Goal: Share content: Share content

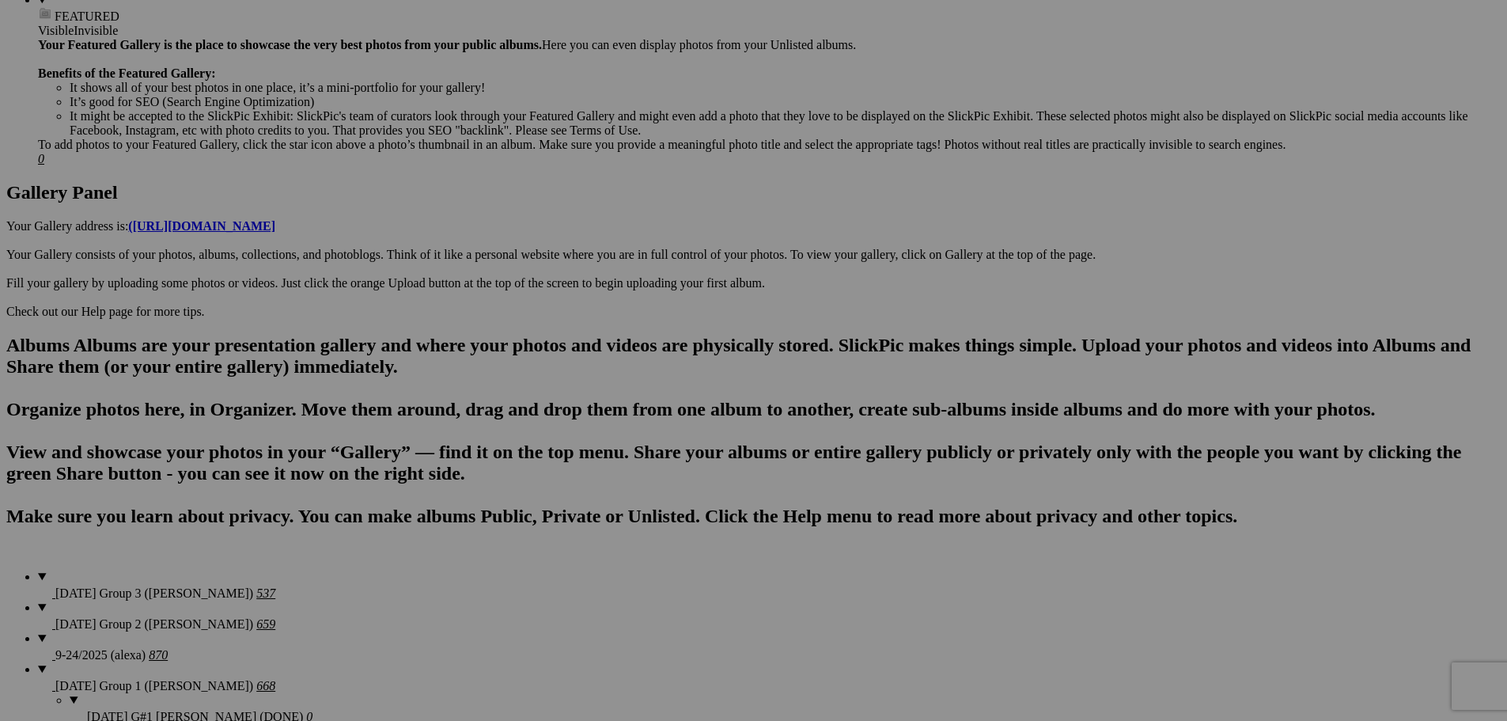
scroll to position [647, 0]
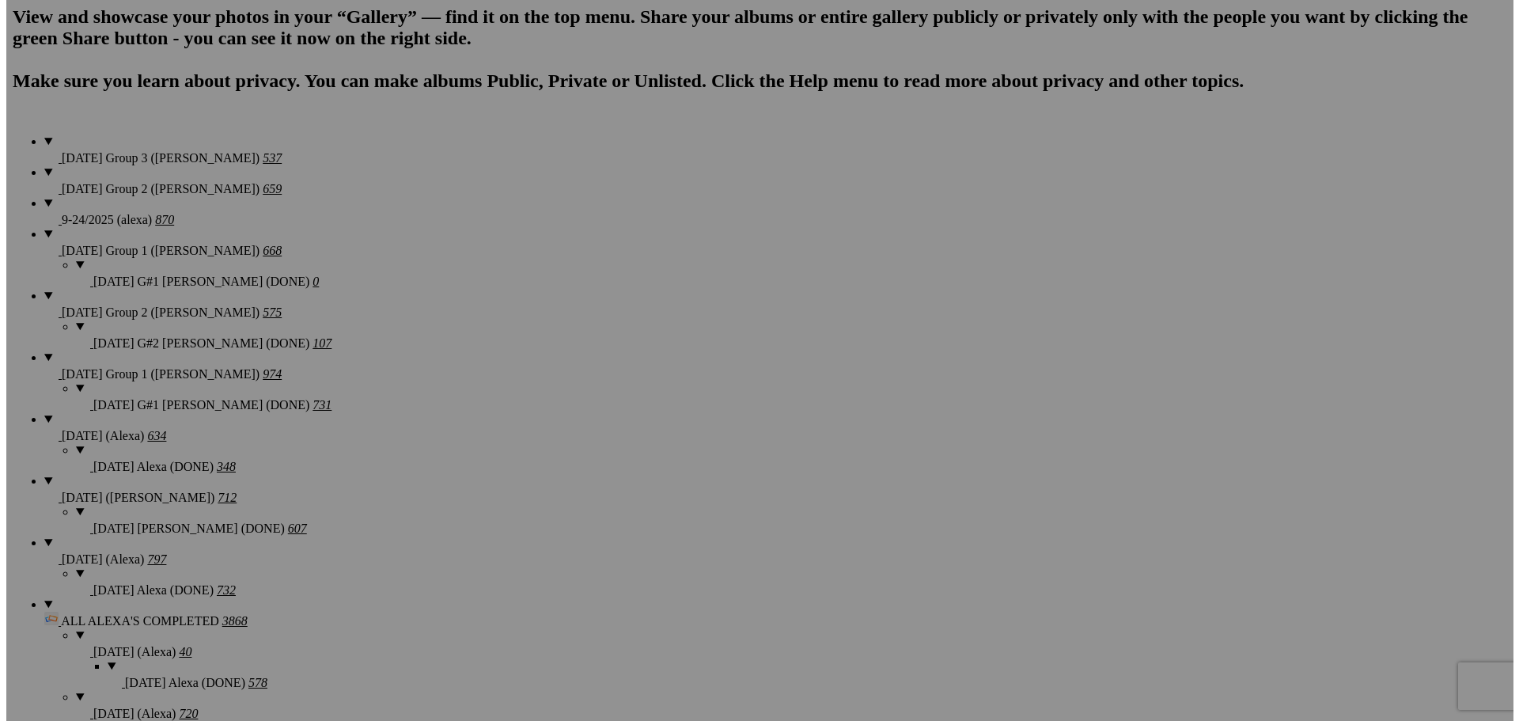
scroll to position [1201, 0]
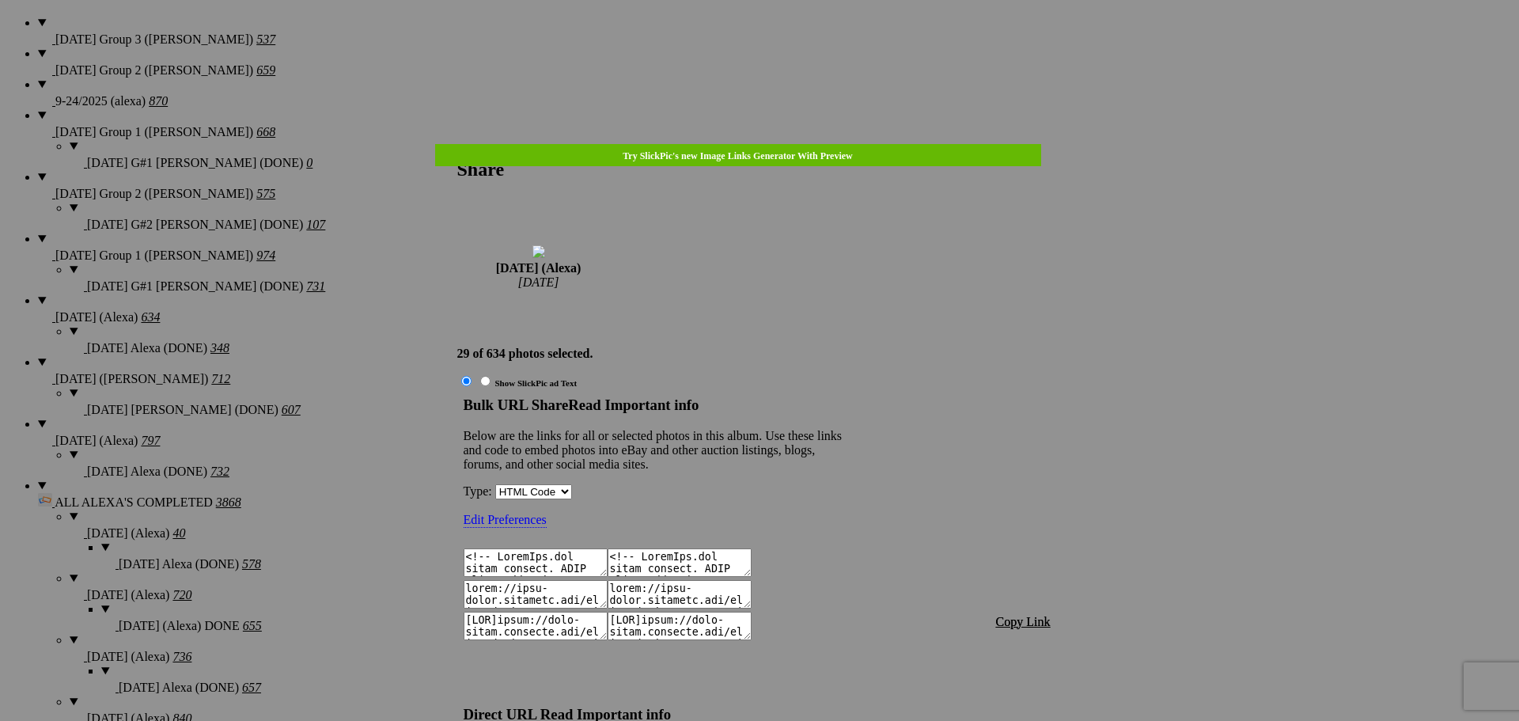
click at [1018, 615] on span "Copy Link" at bounding box center [1023, 621] width 55 height 13
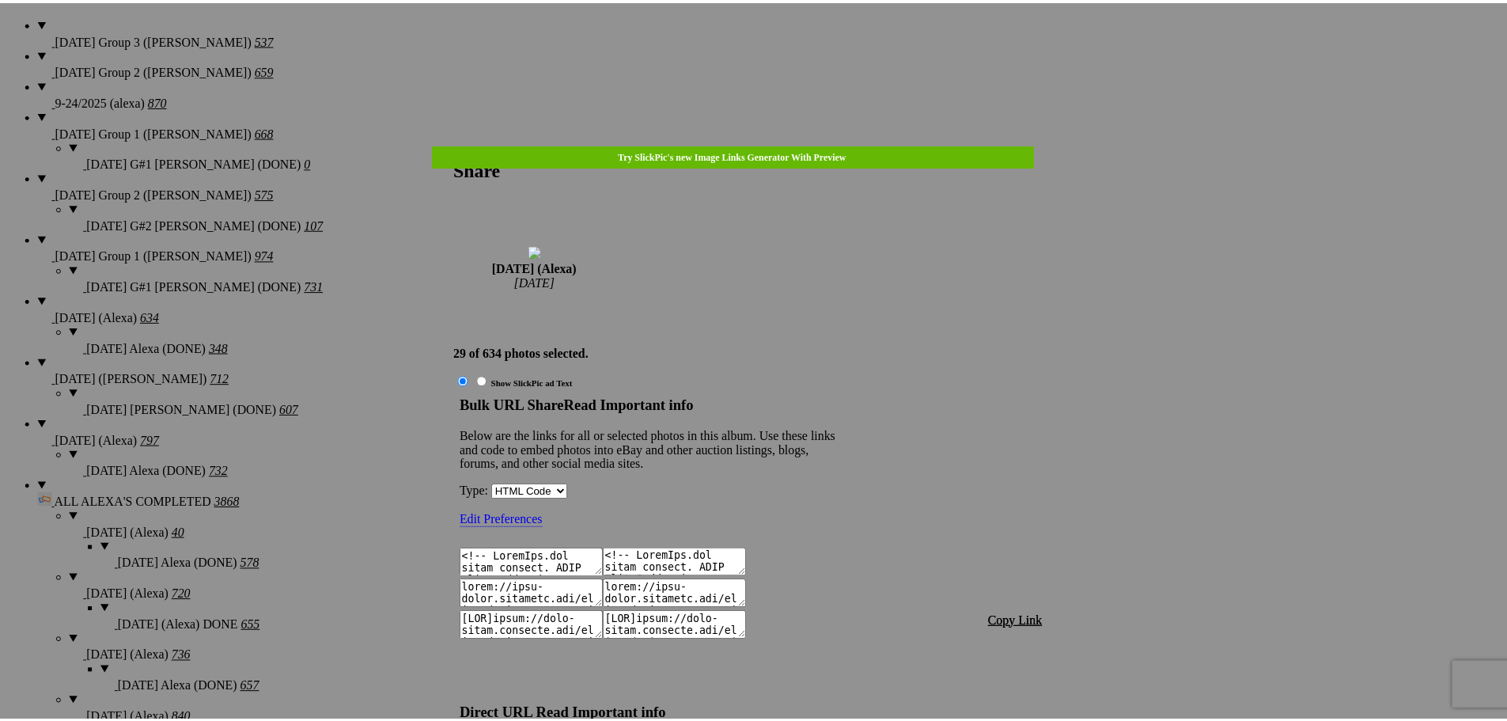
scroll to position [1468, 0]
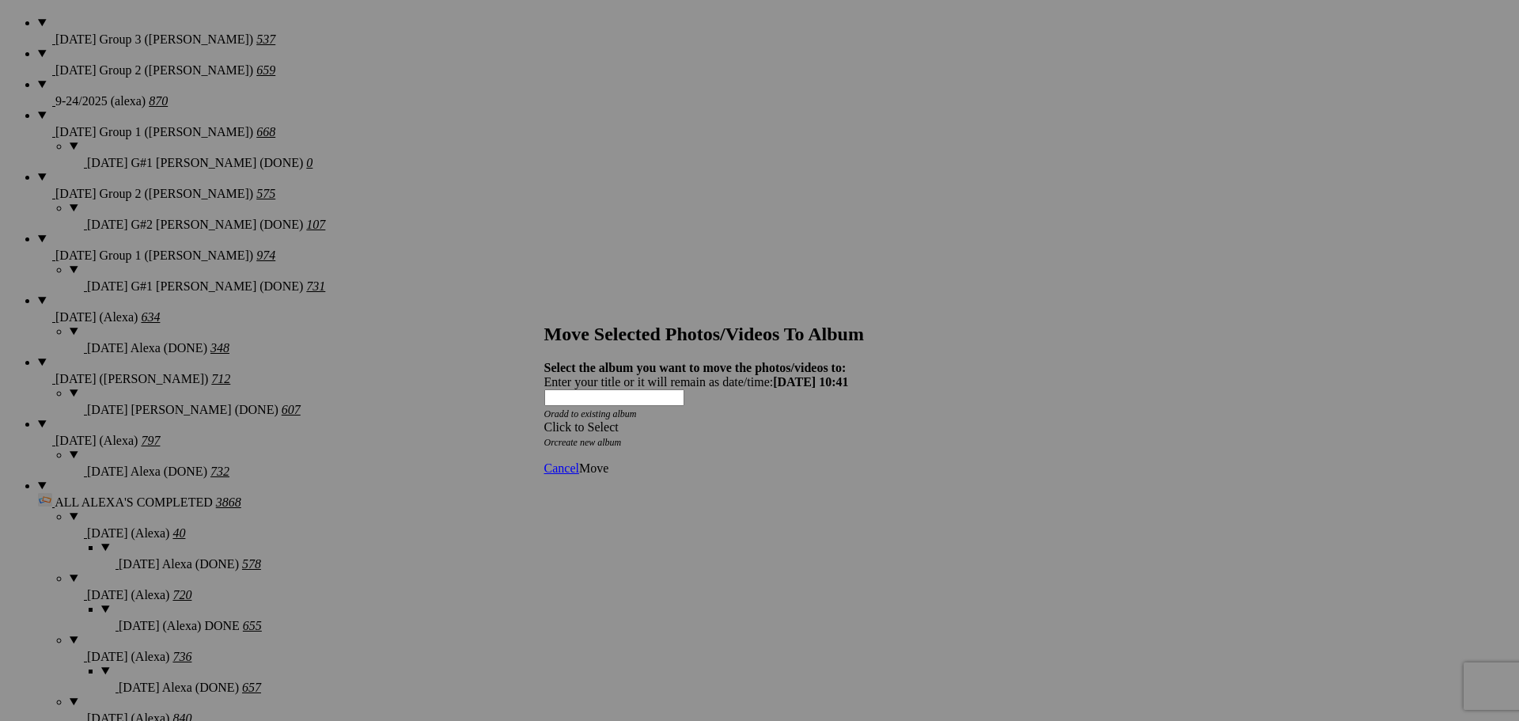
click at [739, 420] on div "Click to Select" at bounding box center [753, 427] width 419 height 14
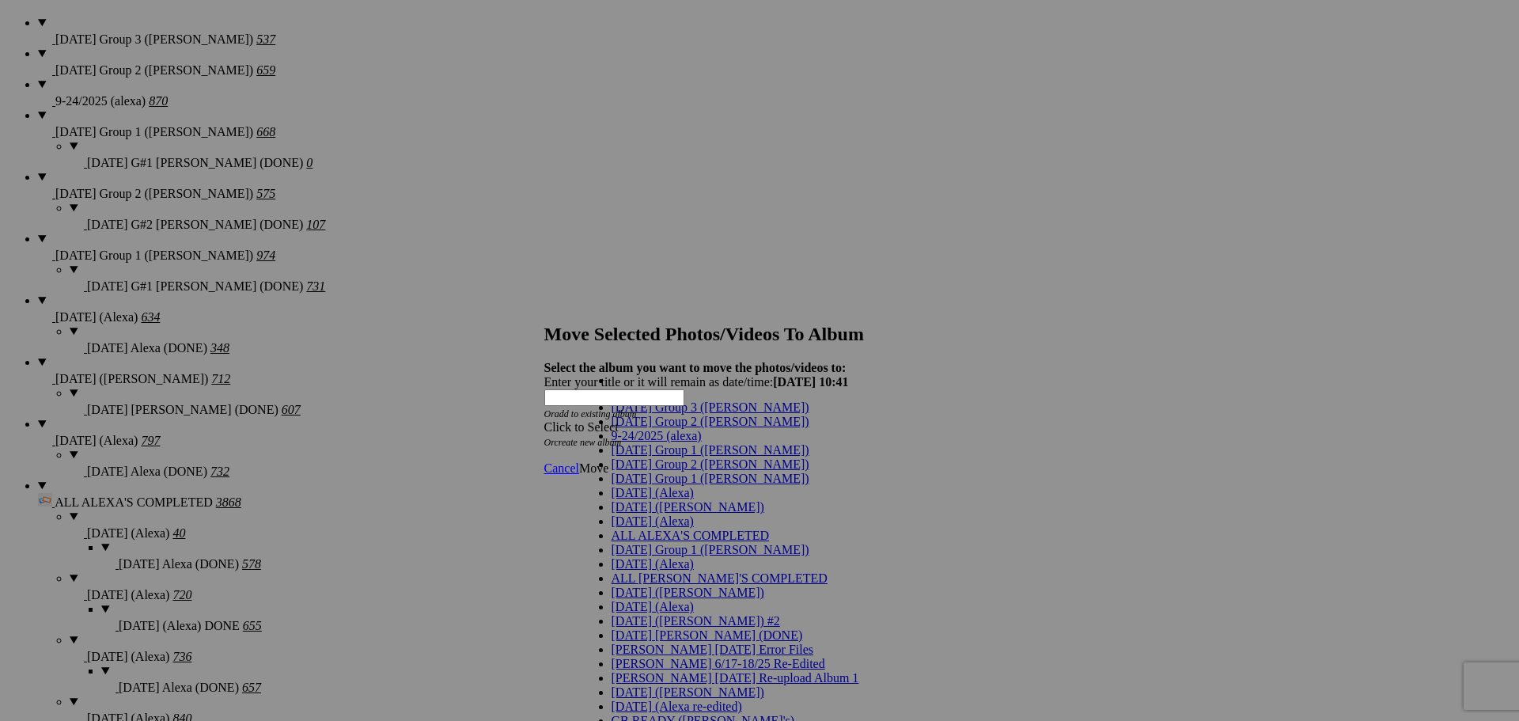
click at [659, 499] on link "[DATE] (Alexa)" at bounding box center [652, 492] width 82 height 13
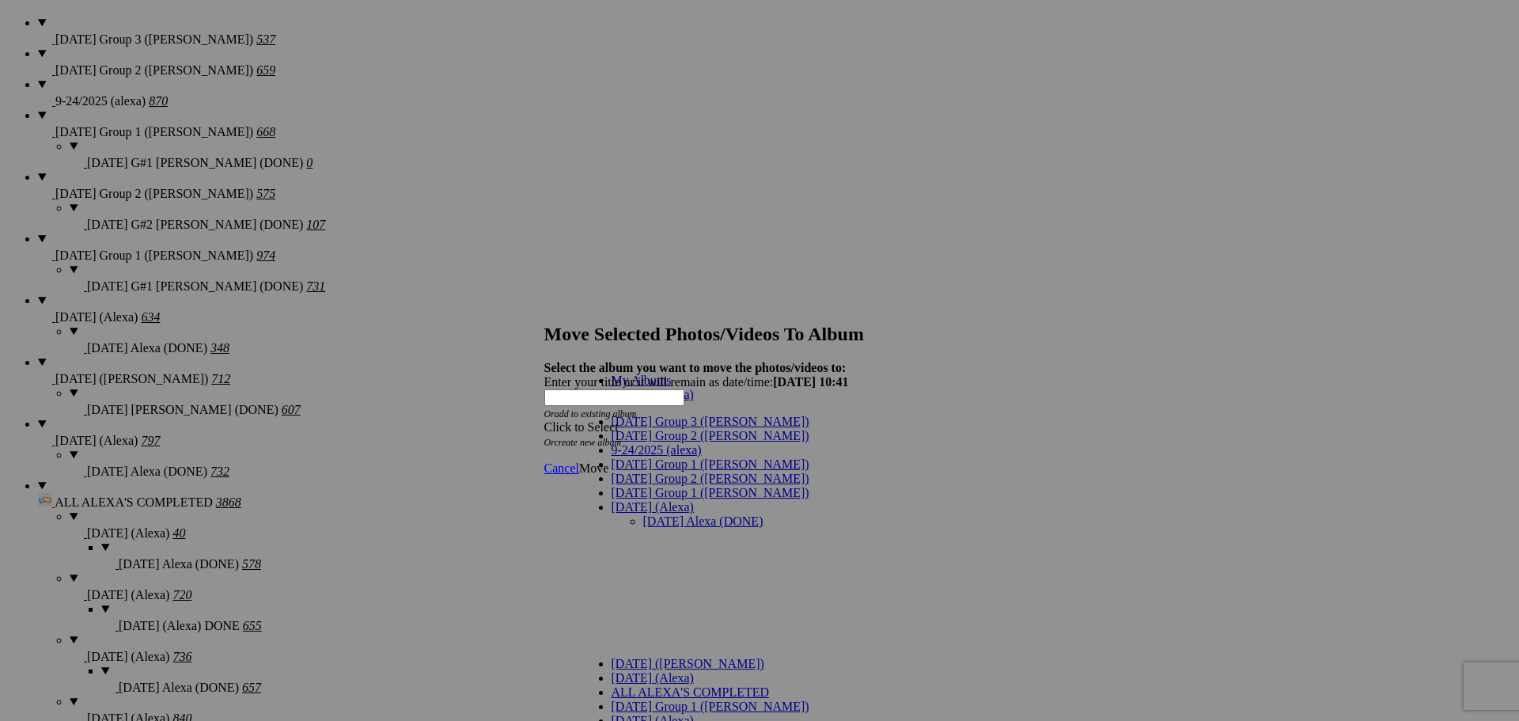
click at [643, 514] on link "[DATE] Alexa (DONE)" at bounding box center [703, 520] width 120 height 13
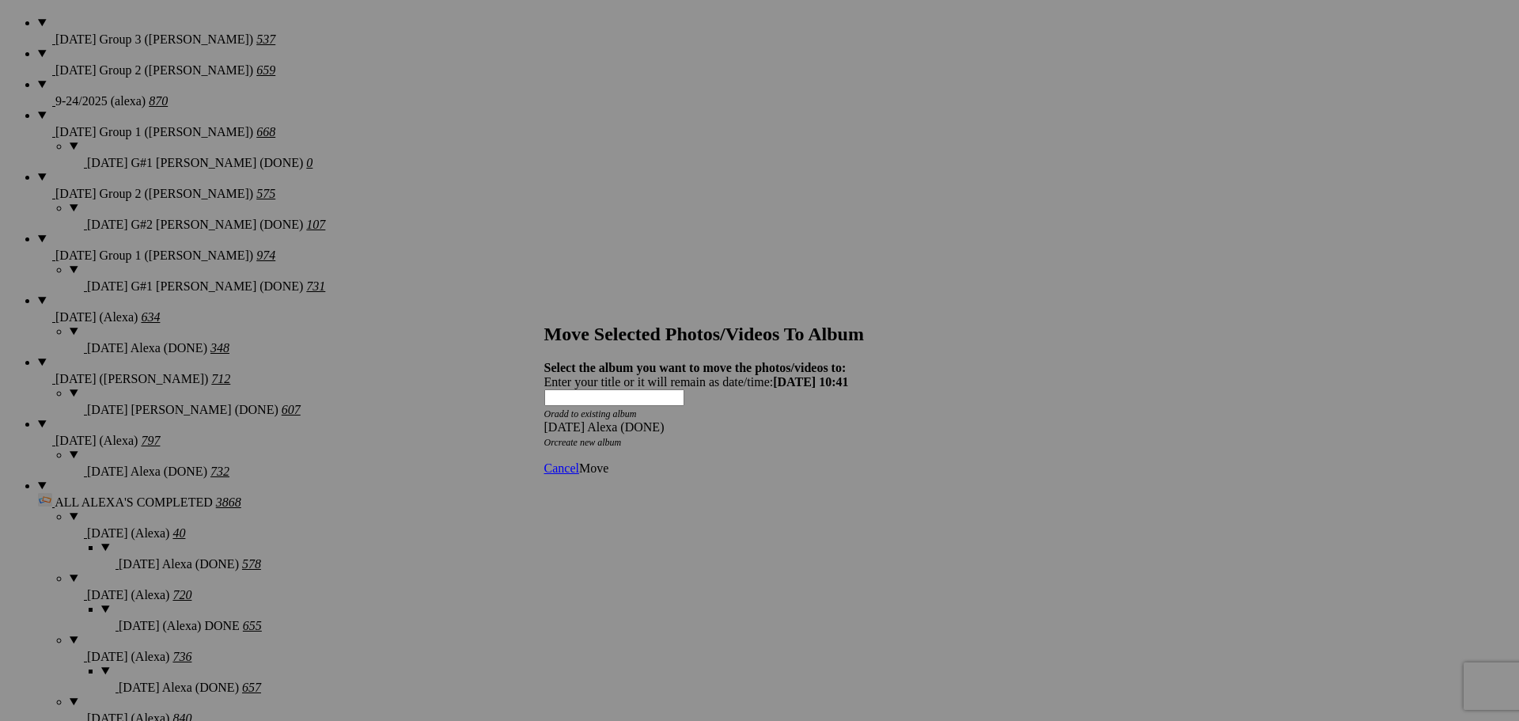
click at [608, 461] on span "Move" at bounding box center [593, 467] width 29 height 13
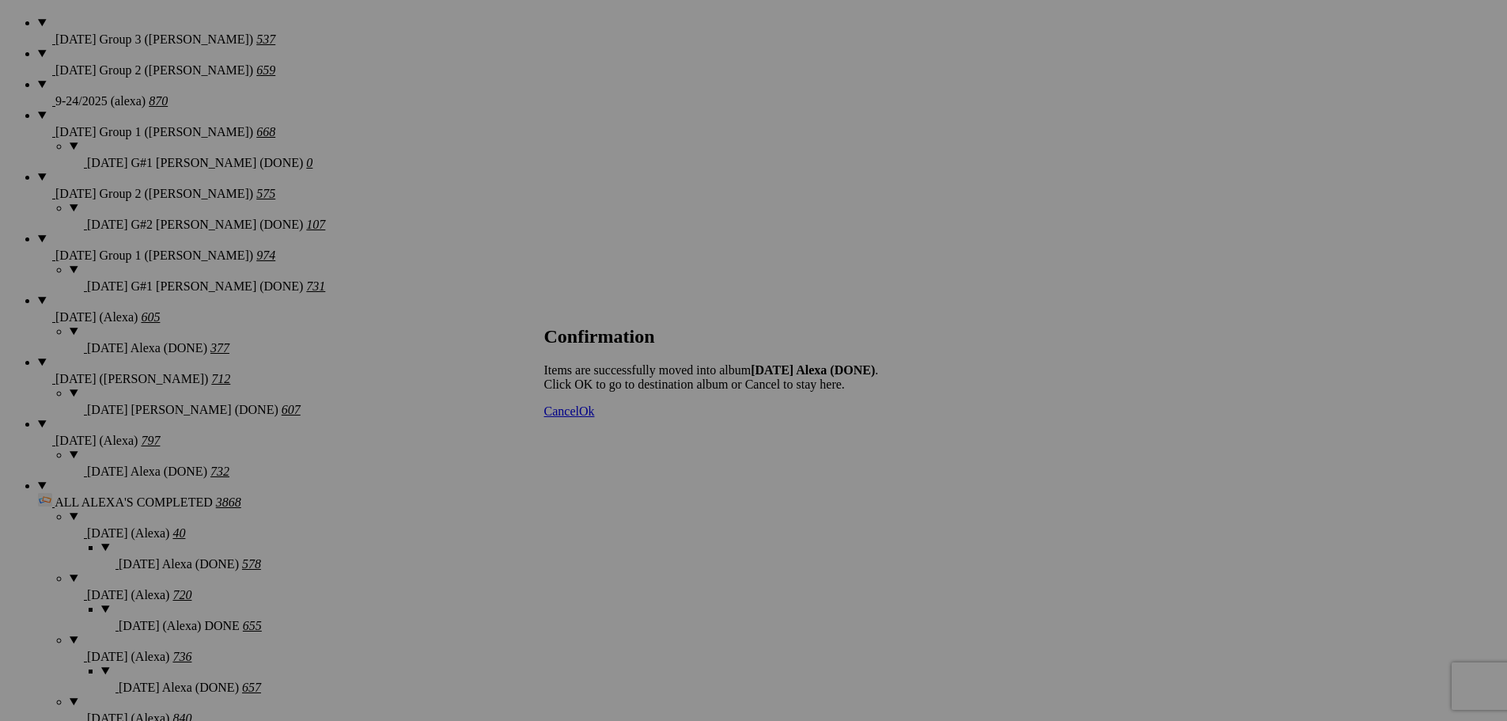
click at [579, 418] on span "Cancel" at bounding box center [561, 410] width 35 height 13
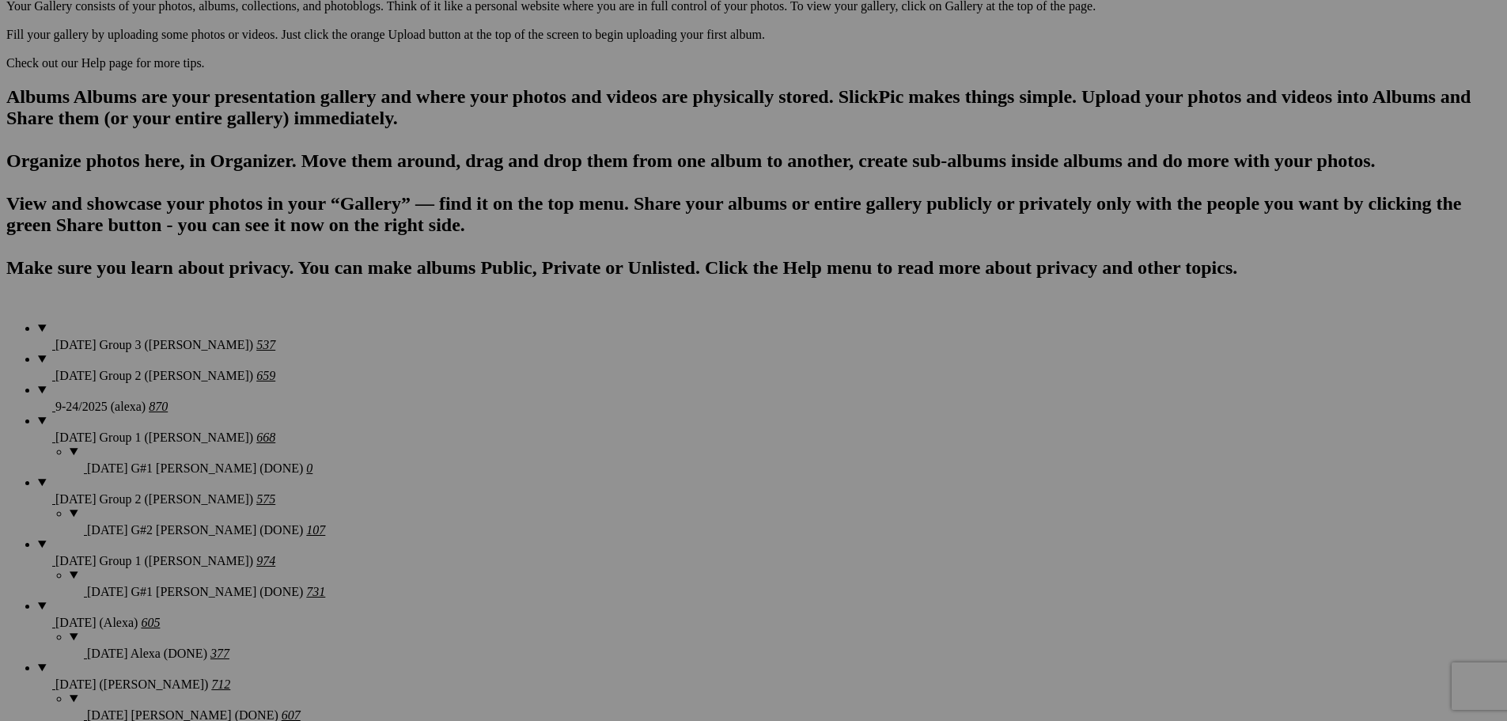
scroll to position [884, 0]
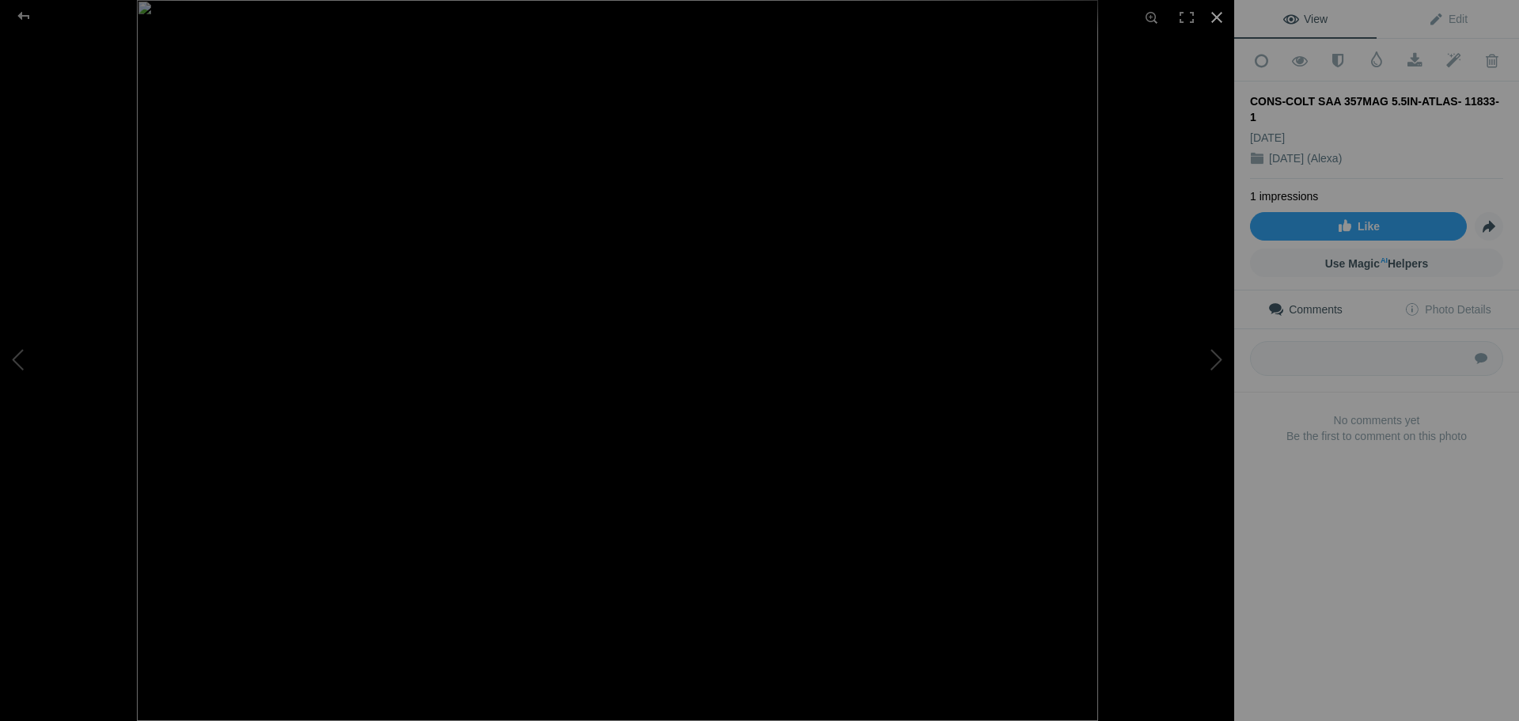
click at [1220, 16] on div at bounding box center [1216, 17] width 35 height 35
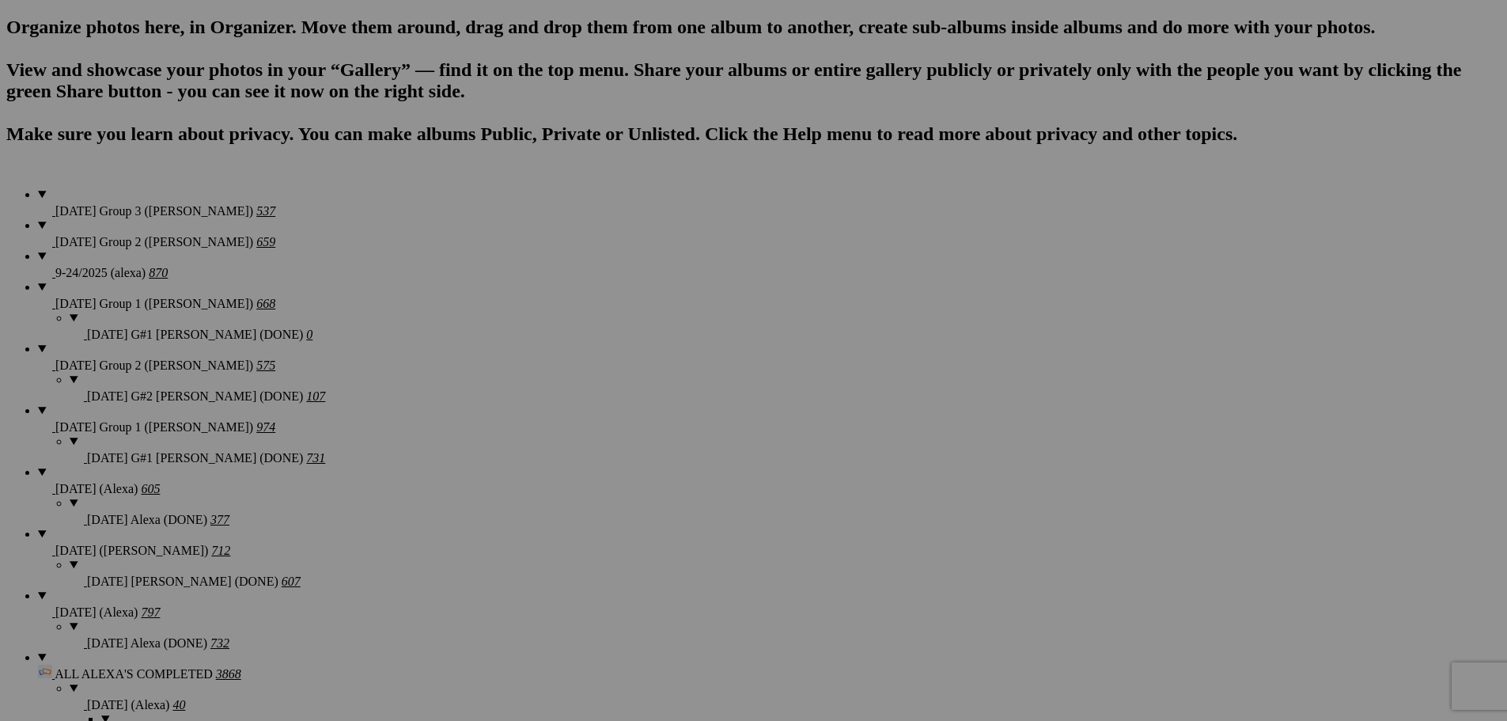
scroll to position [963, 0]
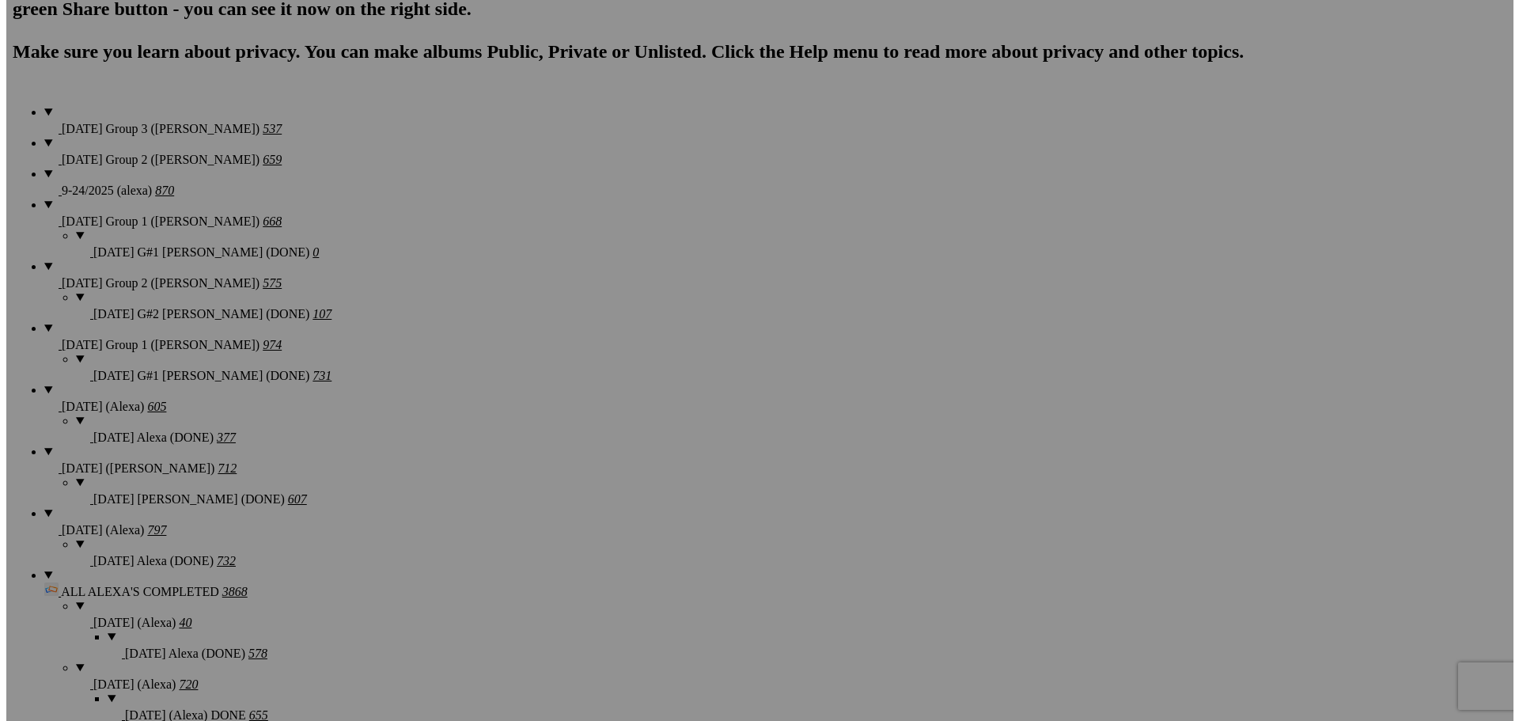
scroll to position [1122, 0]
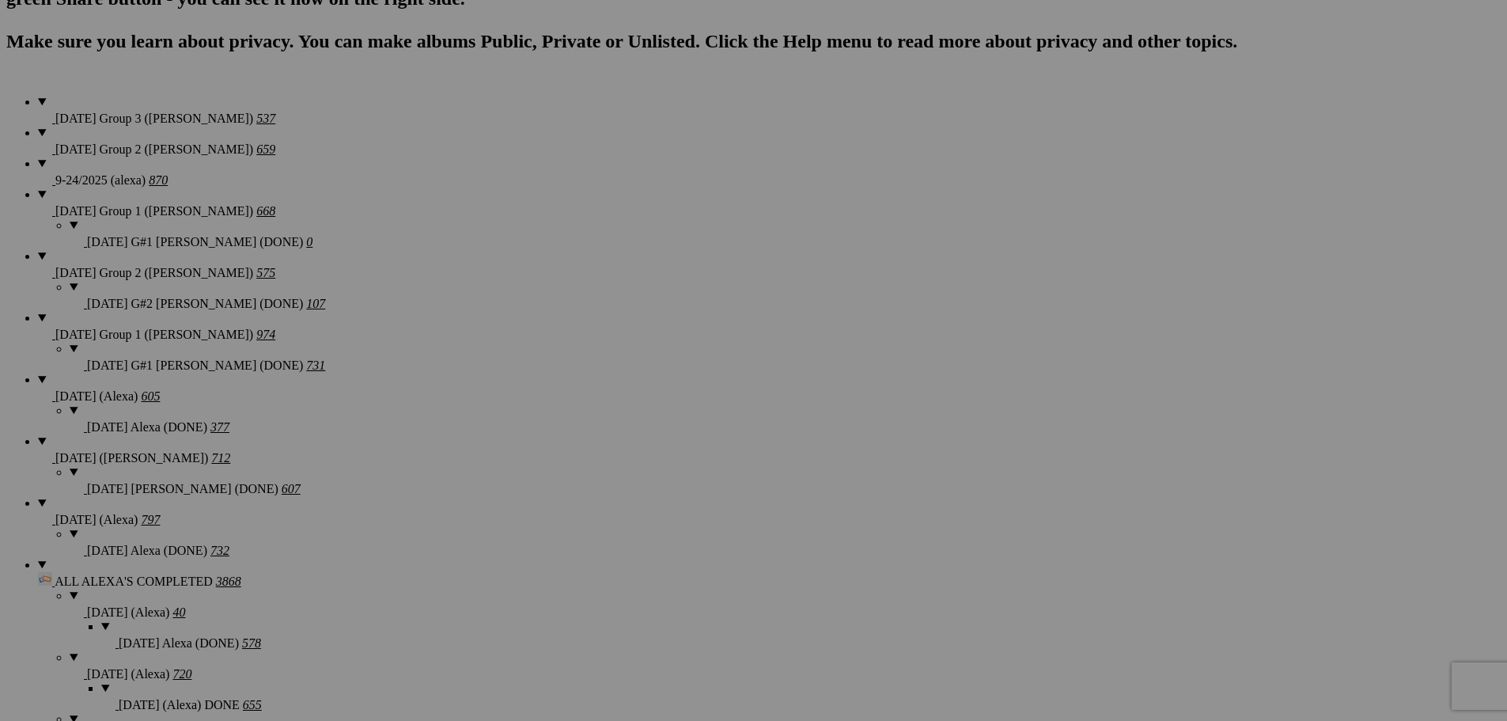
type textarea "<!-- [DOMAIN_NAME] image hosting. HTML Bulk Share code Starts Here --> <div sty…"
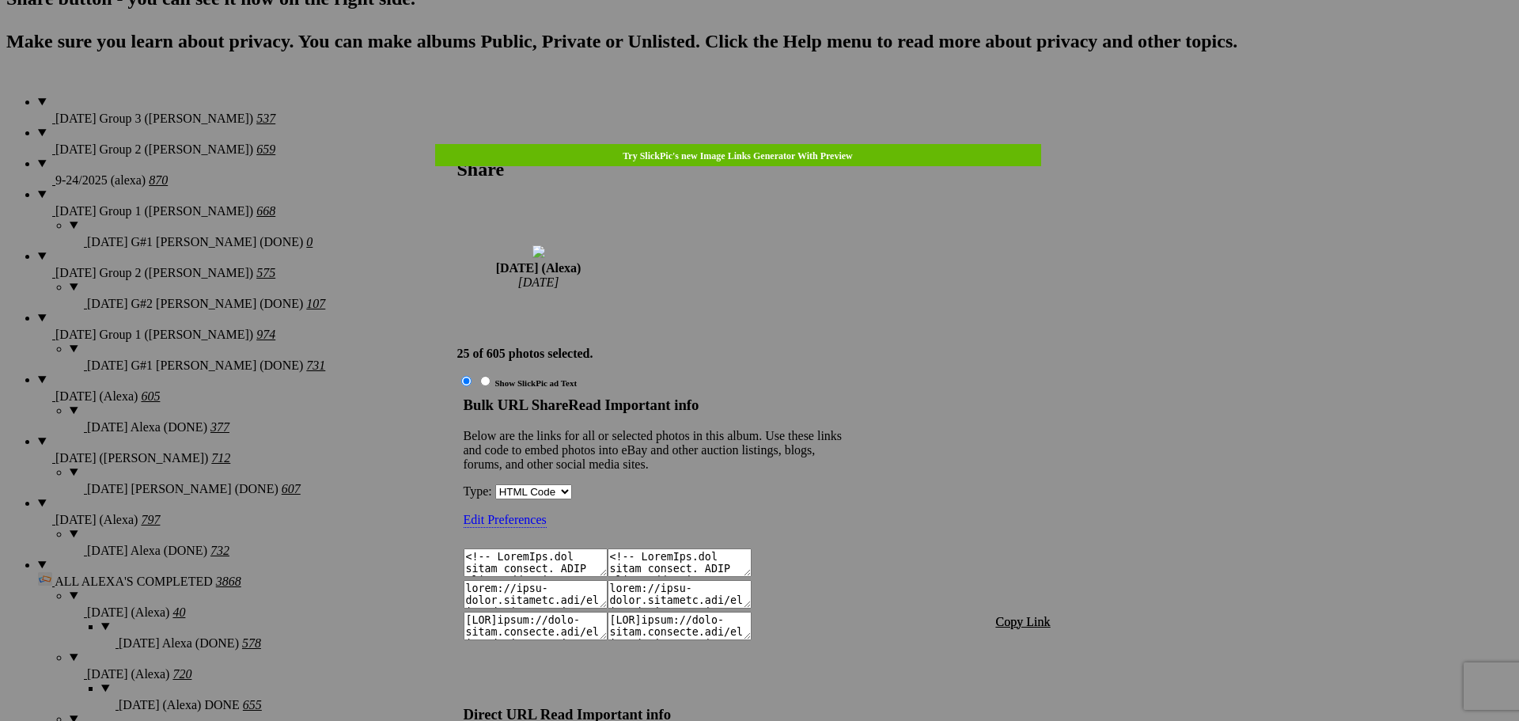
click at [1033, 615] on span "Copy Link" at bounding box center [1023, 621] width 55 height 13
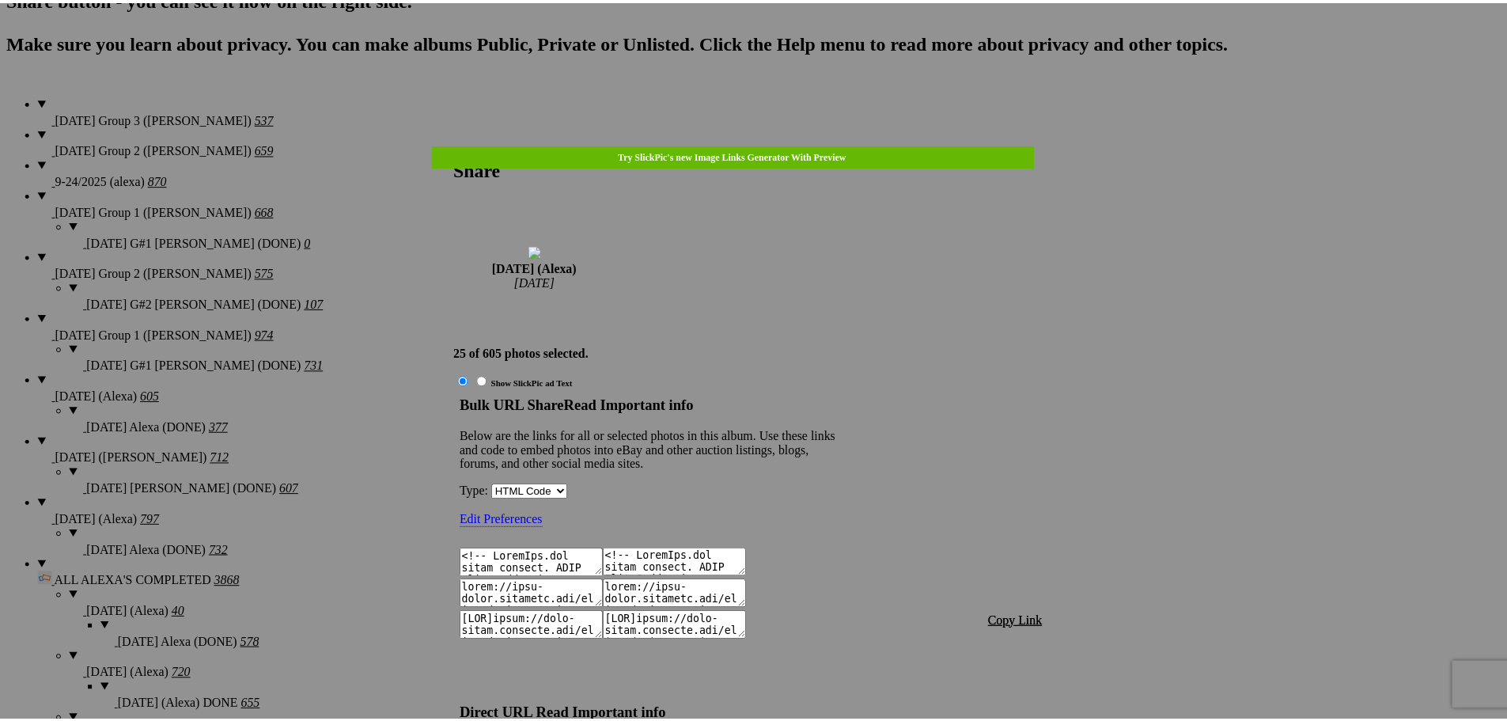
scroll to position [1266, 0]
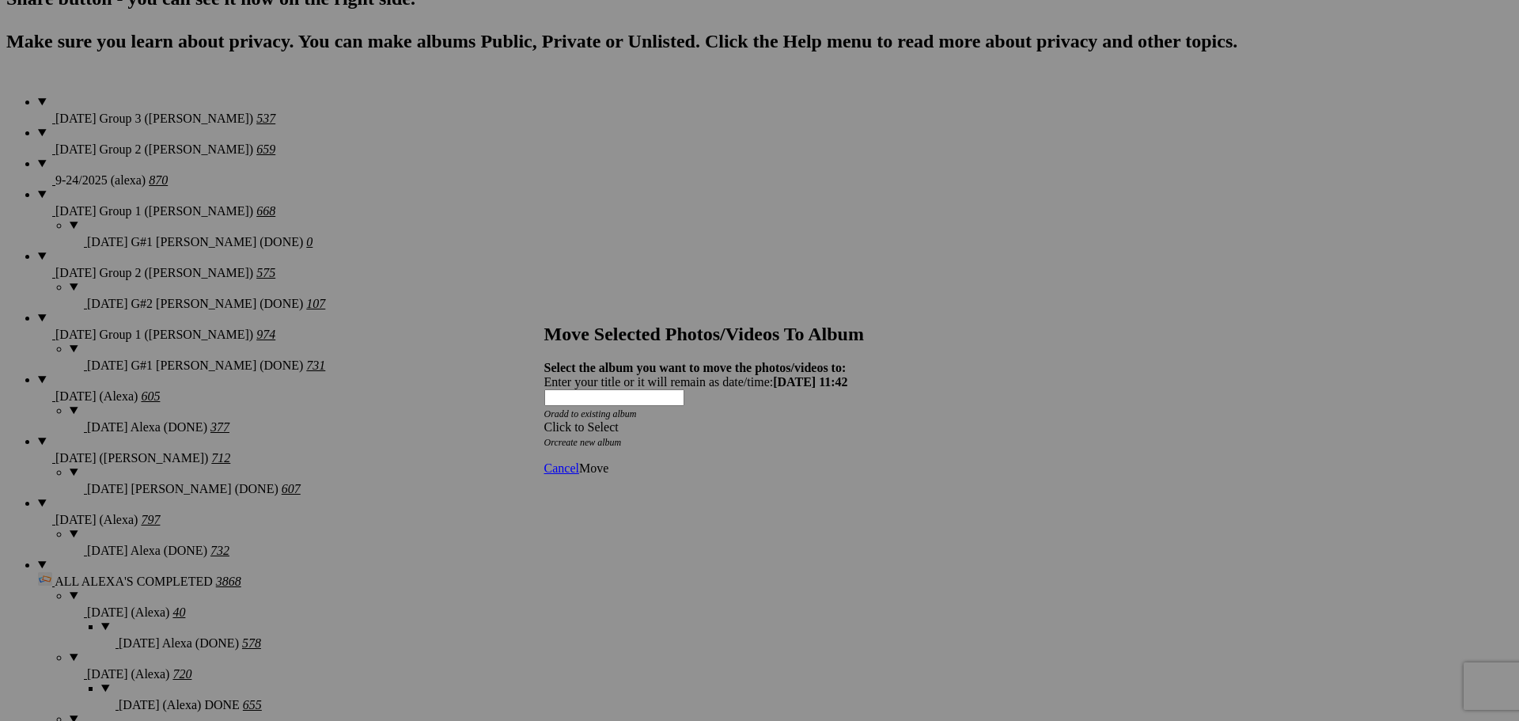
click at [816, 420] on div "Click to Select" at bounding box center [753, 427] width 419 height 14
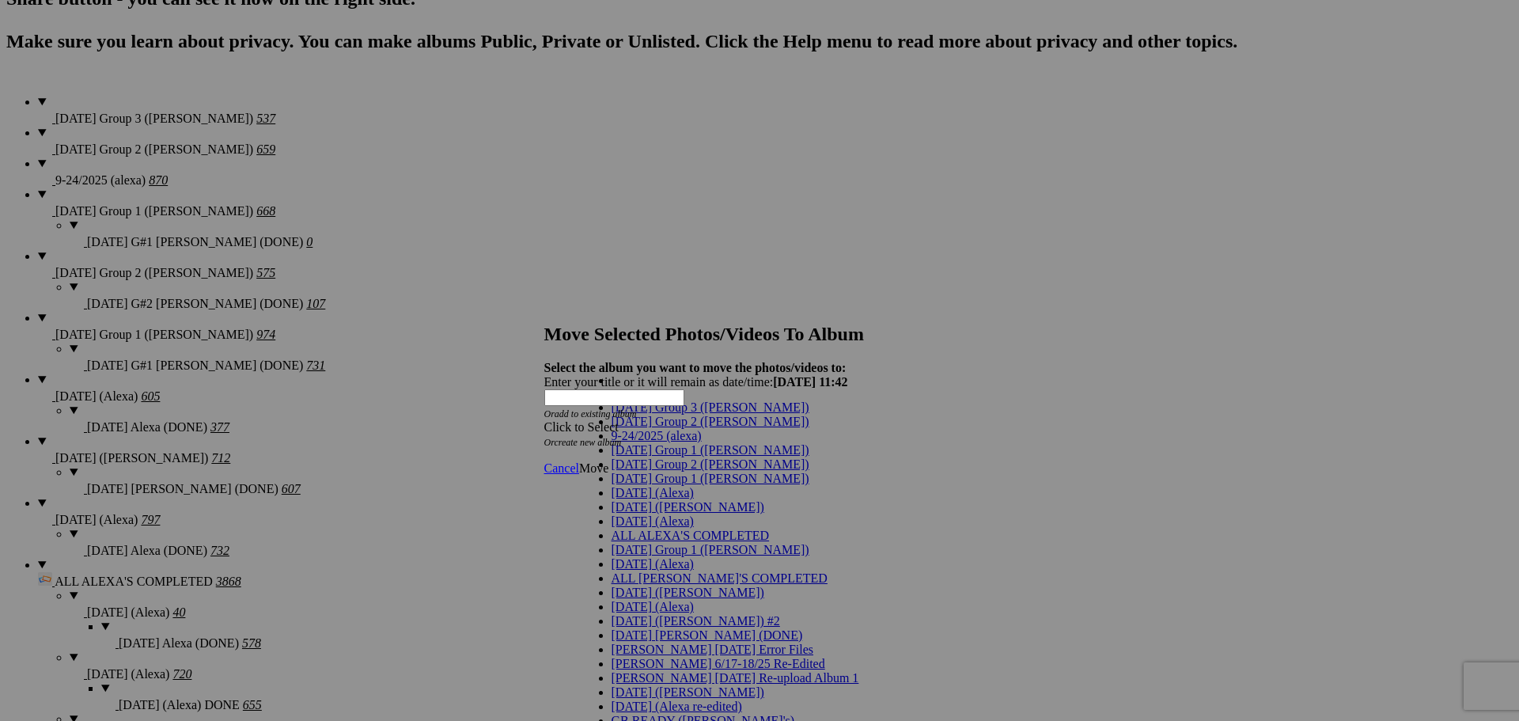
click at [660, 499] on link "[DATE] (Alexa)" at bounding box center [652, 492] width 82 height 13
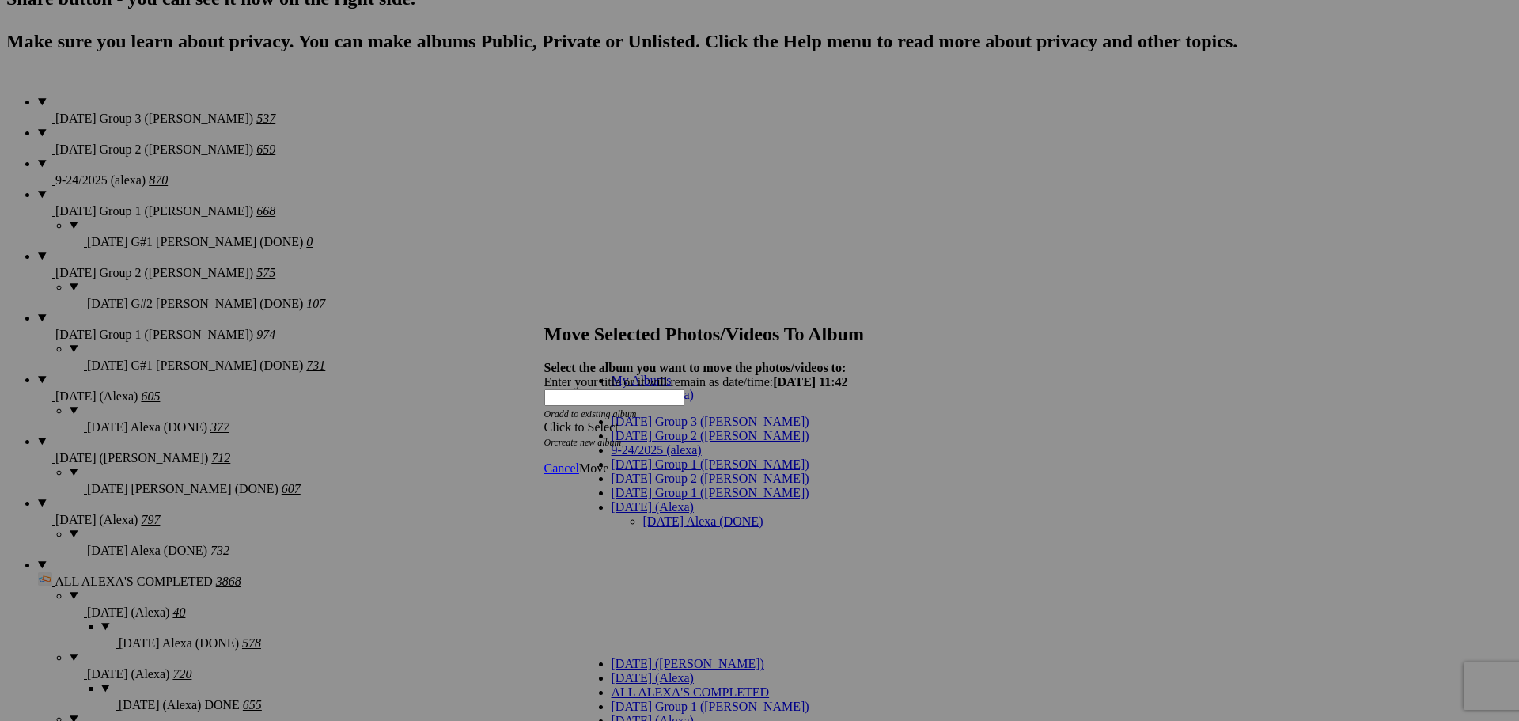
click at [643, 514] on link "[DATE] Alexa (DONE)" at bounding box center [703, 520] width 120 height 13
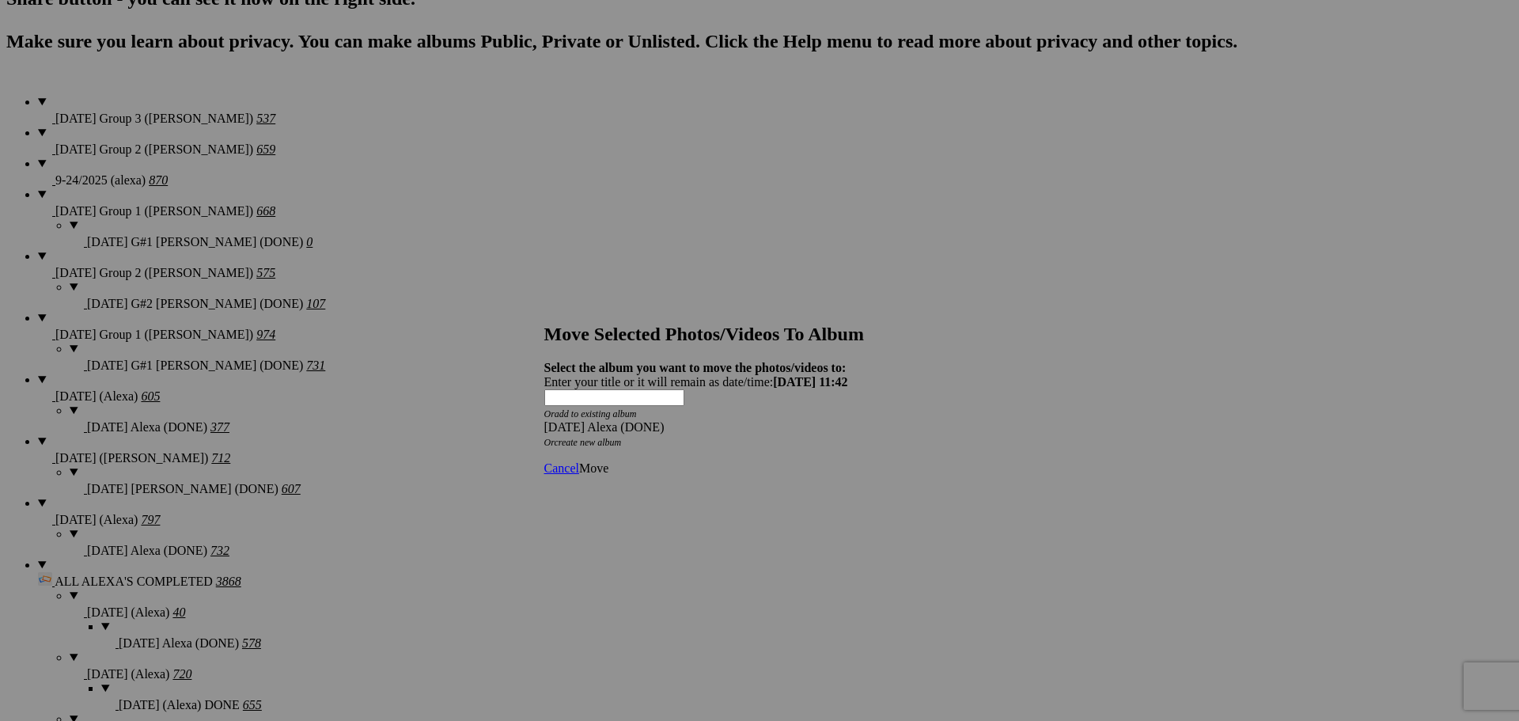
click at [608, 461] on span "Move" at bounding box center [593, 467] width 29 height 13
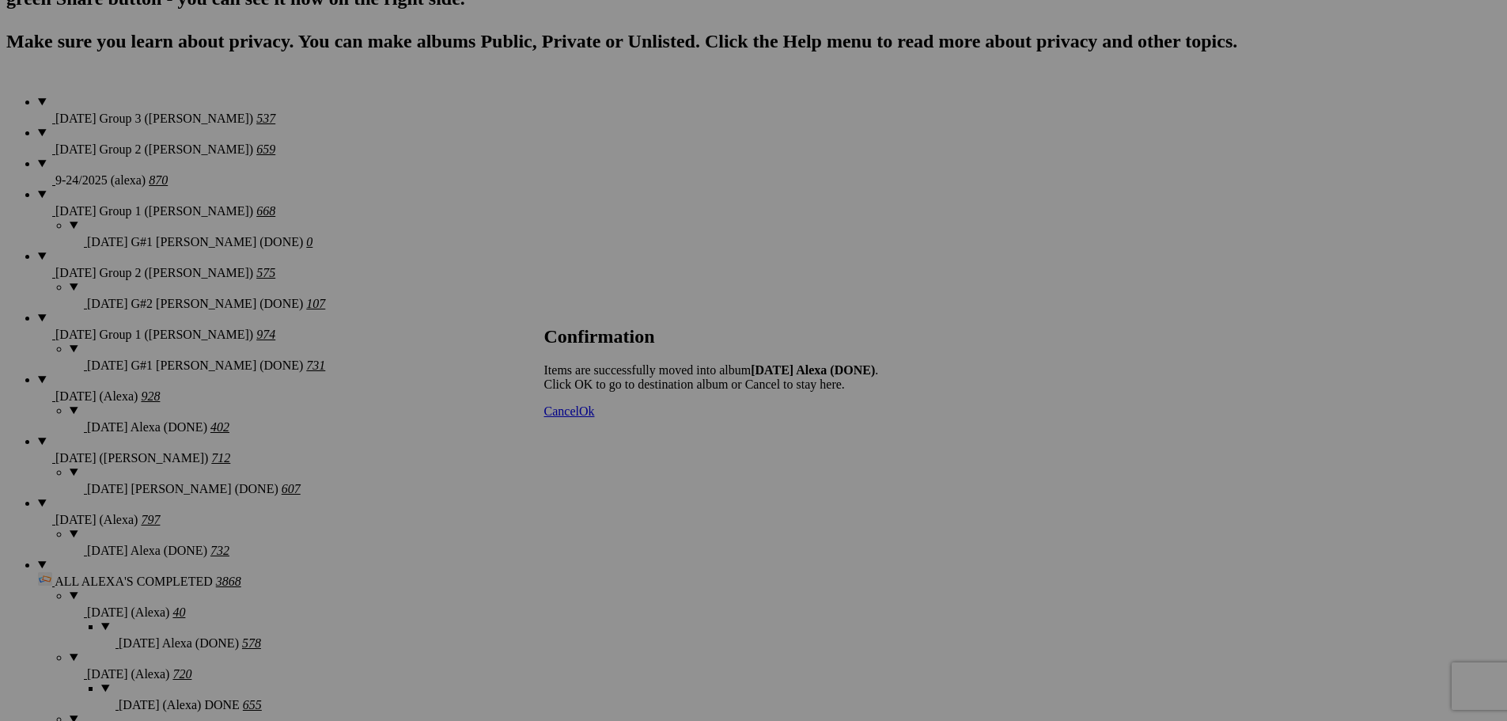
click at [579, 418] on span "Cancel" at bounding box center [561, 410] width 35 height 13
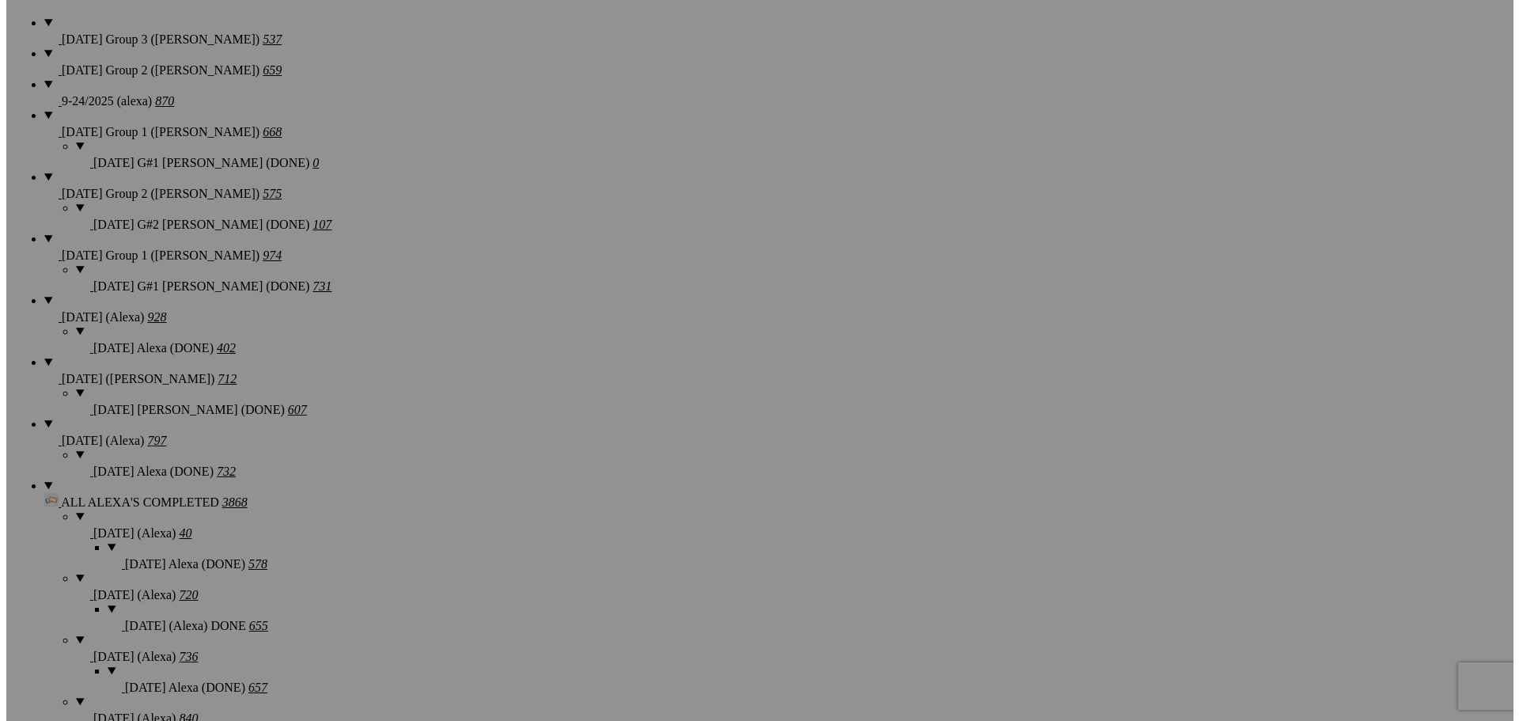
scroll to position [1280, 0]
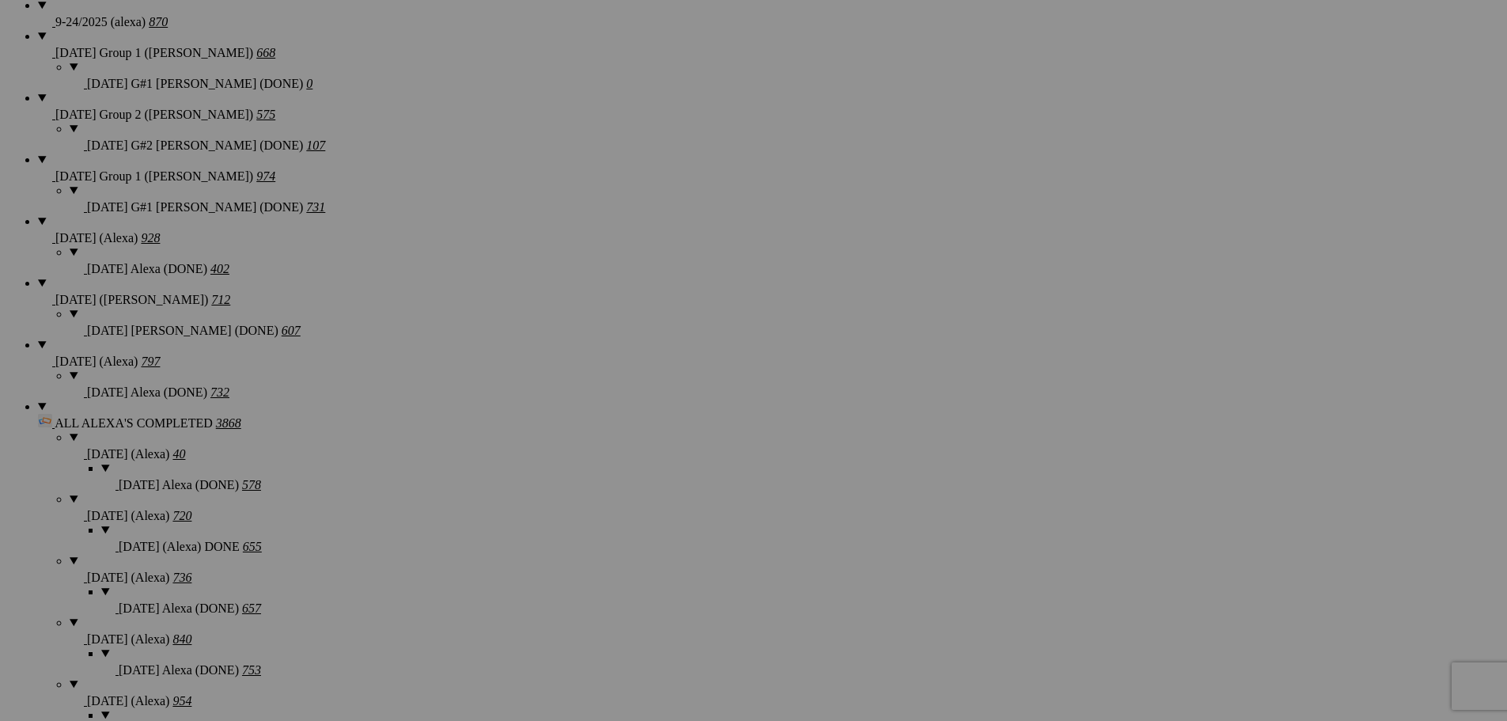
type textarea "<!-- [DOMAIN_NAME] image hosting. HTML Bulk Share code Starts Here --> <div sty…"
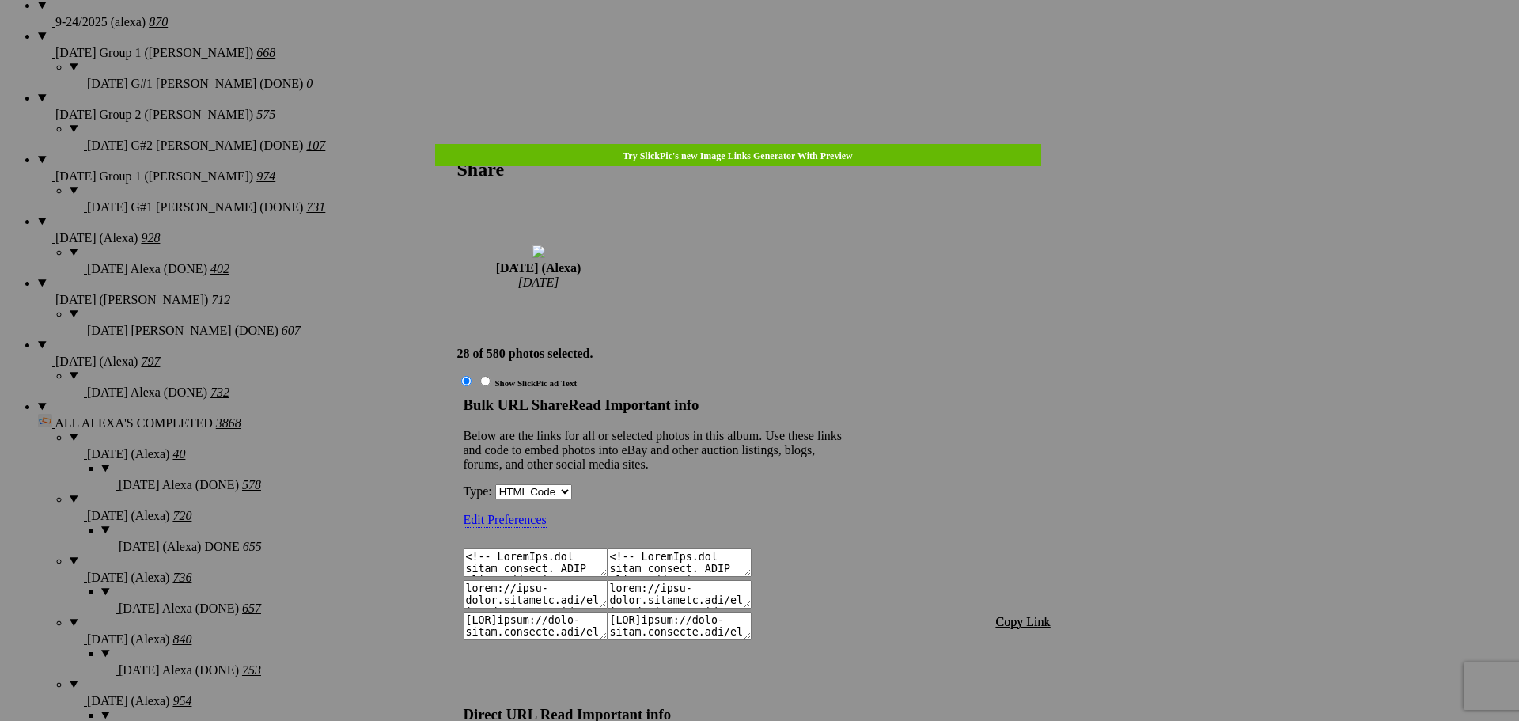
click at [1020, 615] on span "Copy Link" at bounding box center [1023, 621] width 55 height 13
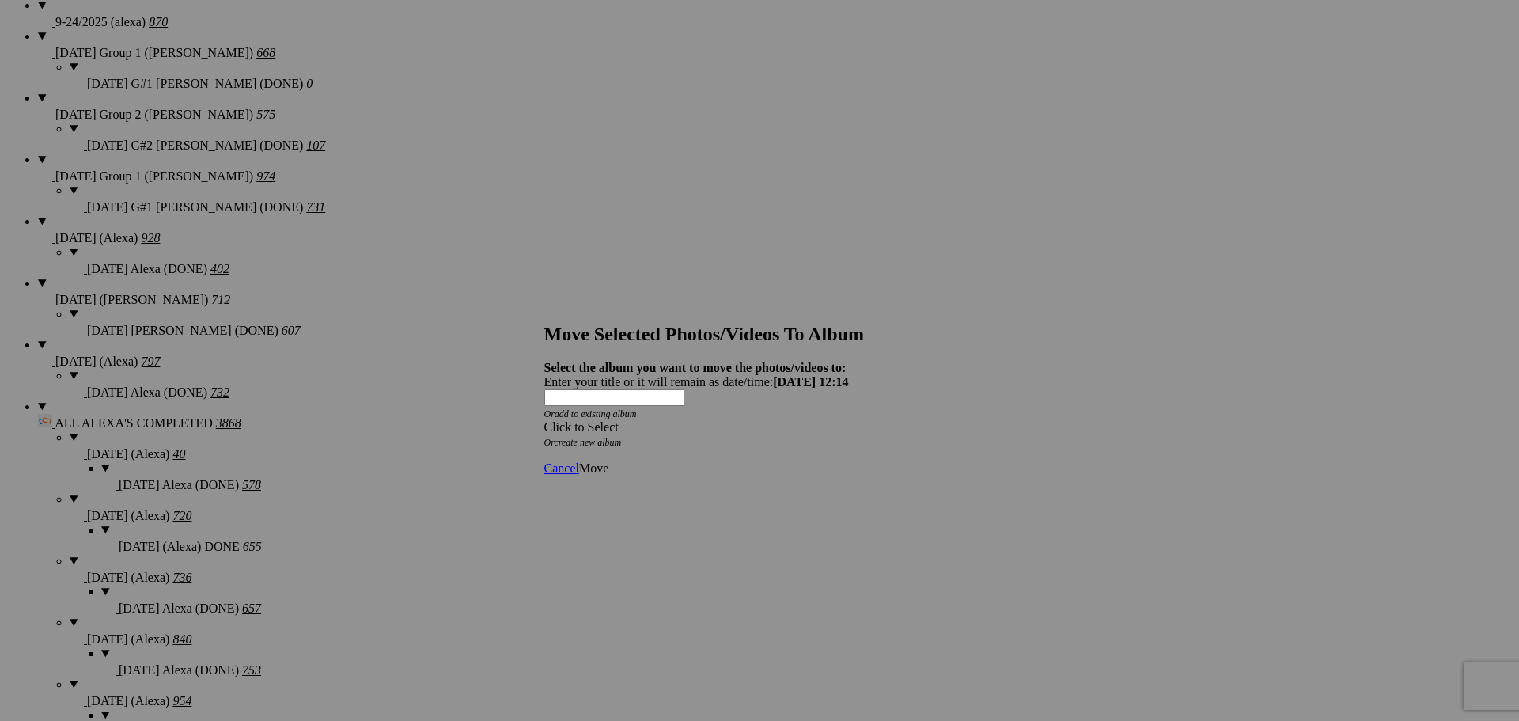
click at [677, 420] on div "Click to Select" at bounding box center [753, 427] width 419 height 14
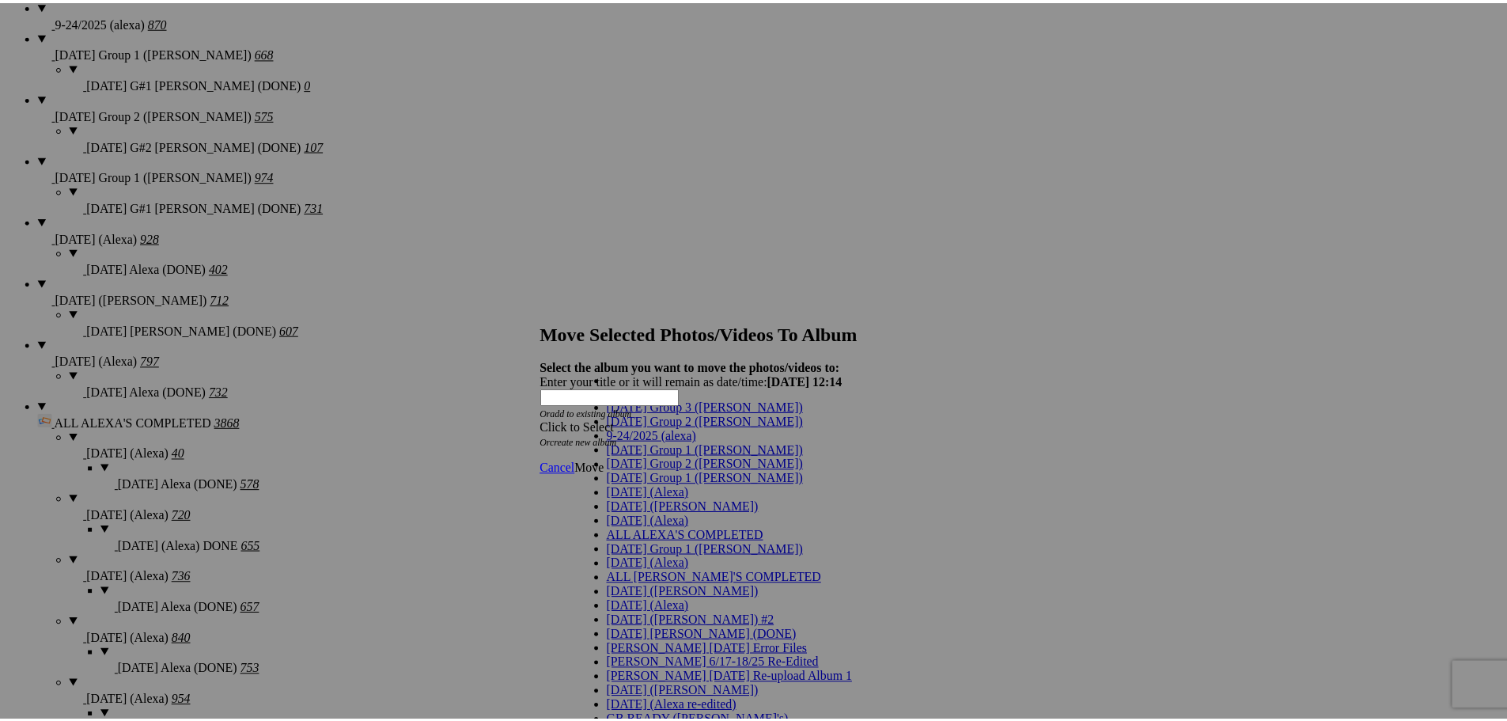
scroll to position [17, 0]
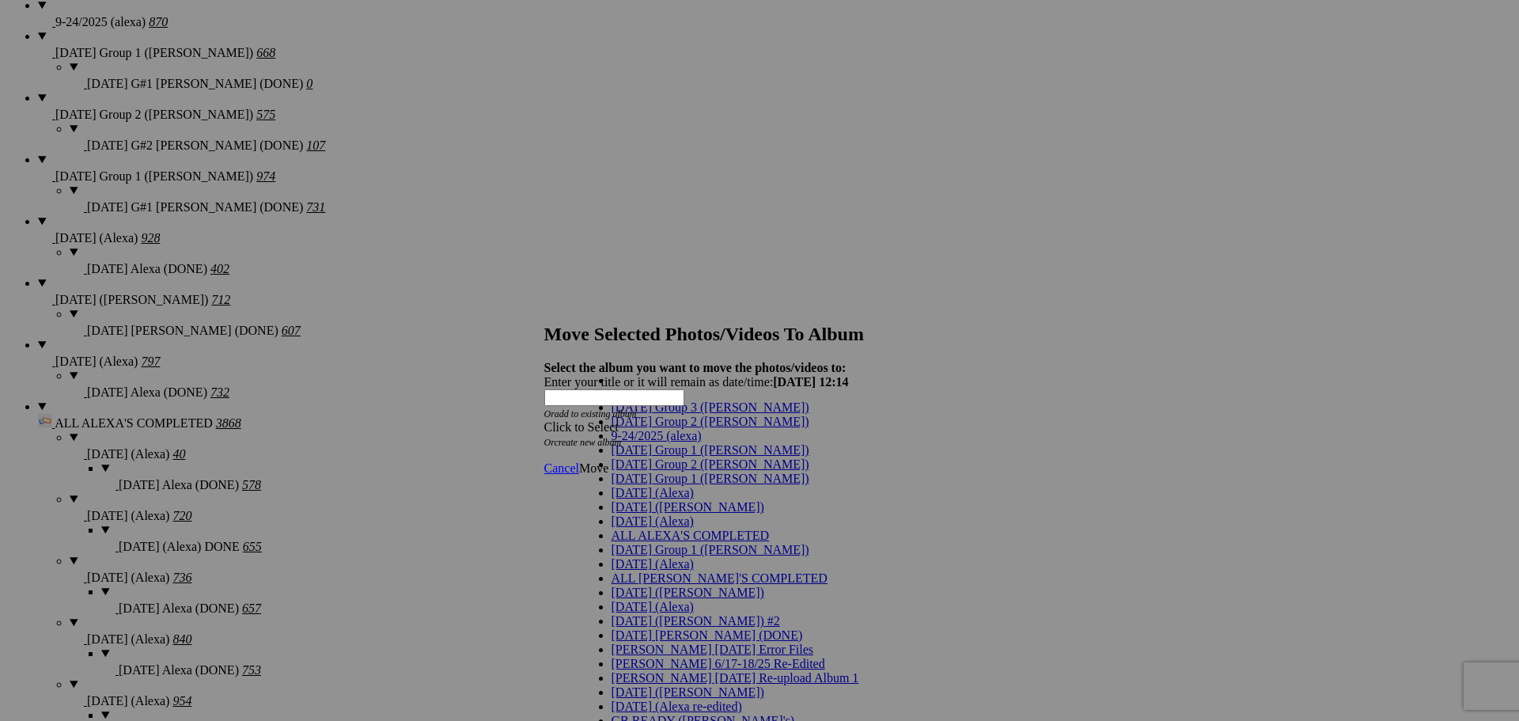
click at [647, 499] on span "[DATE] (Alexa)" at bounding box center [652, 492] width 82 height 13
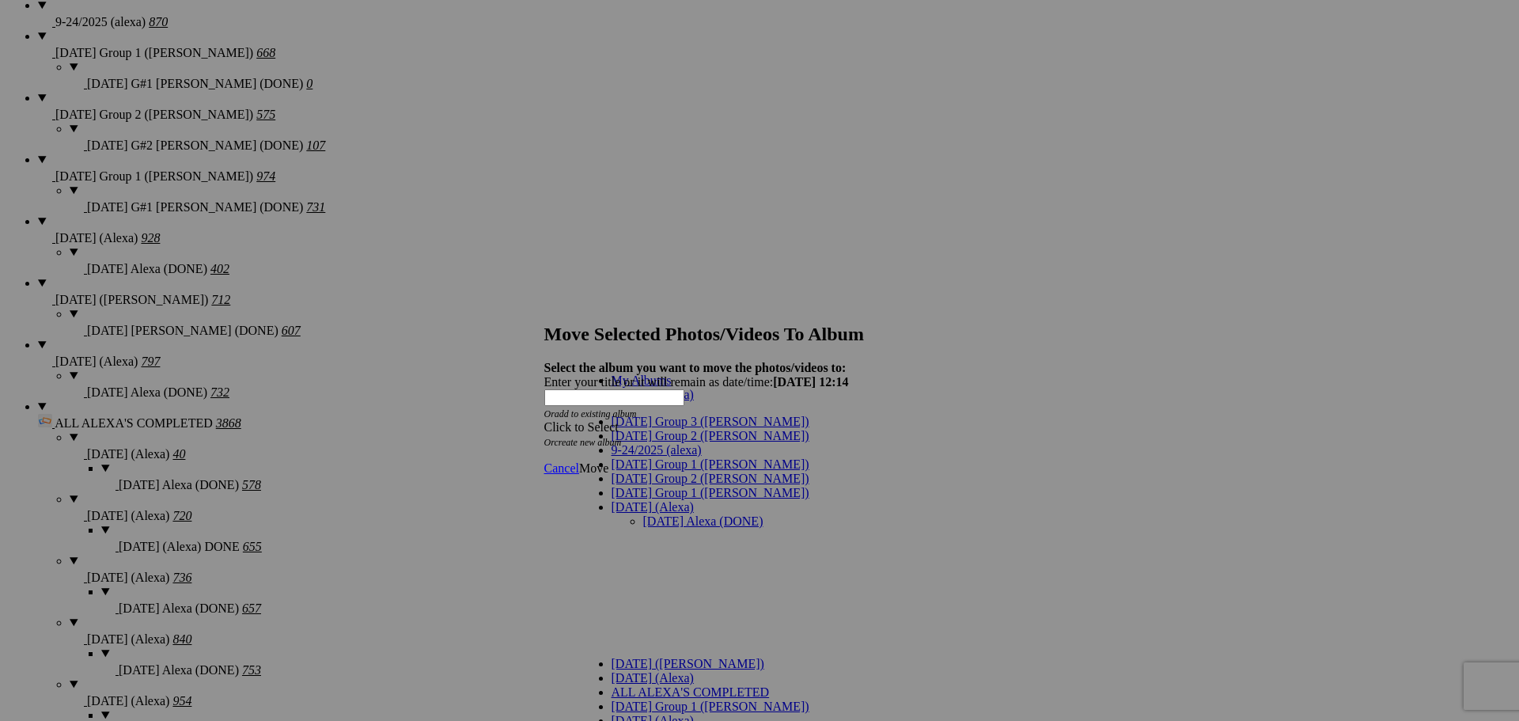
click at [664, 514] on link "[DATE] Alexa (DONE)" at bounding box center [703, 520] width 120 height 13
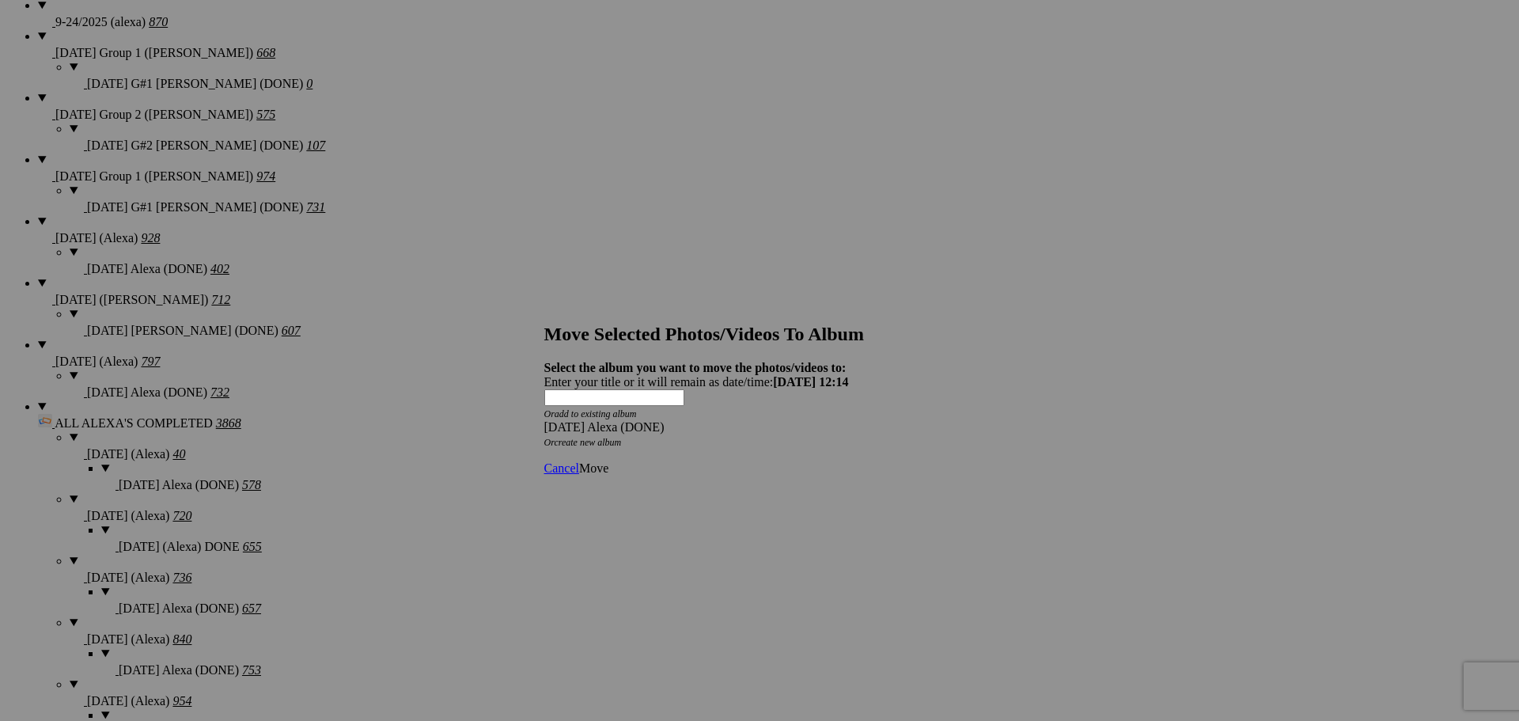
click at [608, 461] on span "Move" at bounding box center [593, 467] width 29 height 13
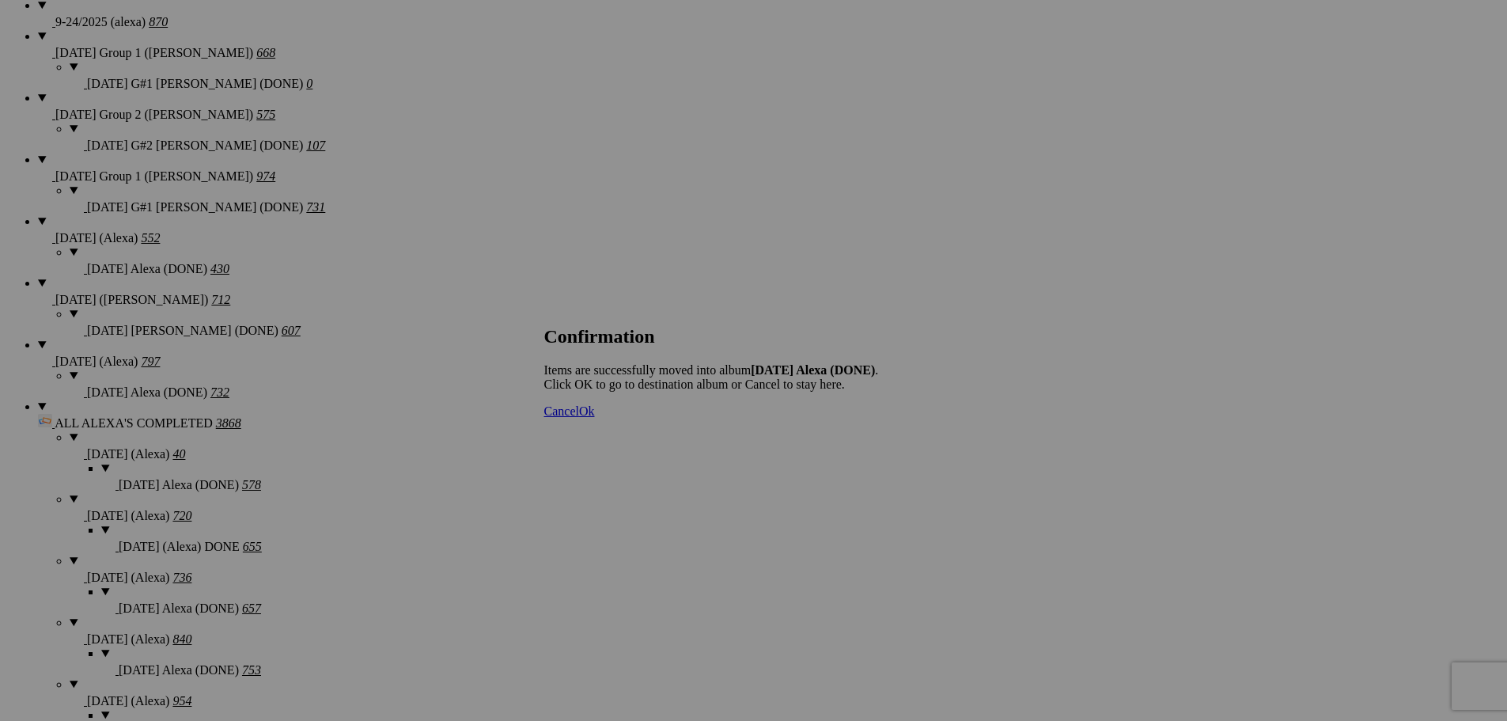
click at [579, 418] on span "Cancel" at bounding box center [561, 410] width 35 height 13
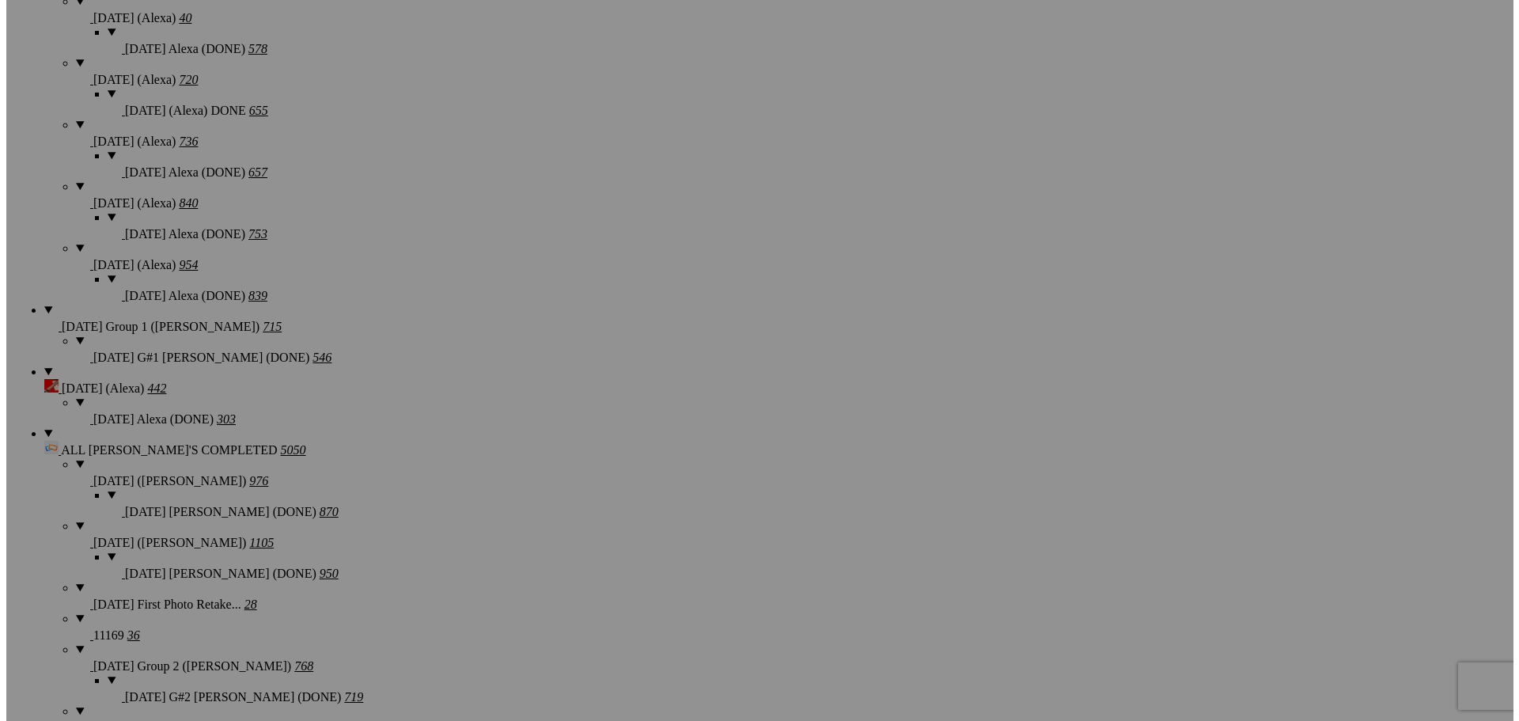
scroll to position [1755, 0]
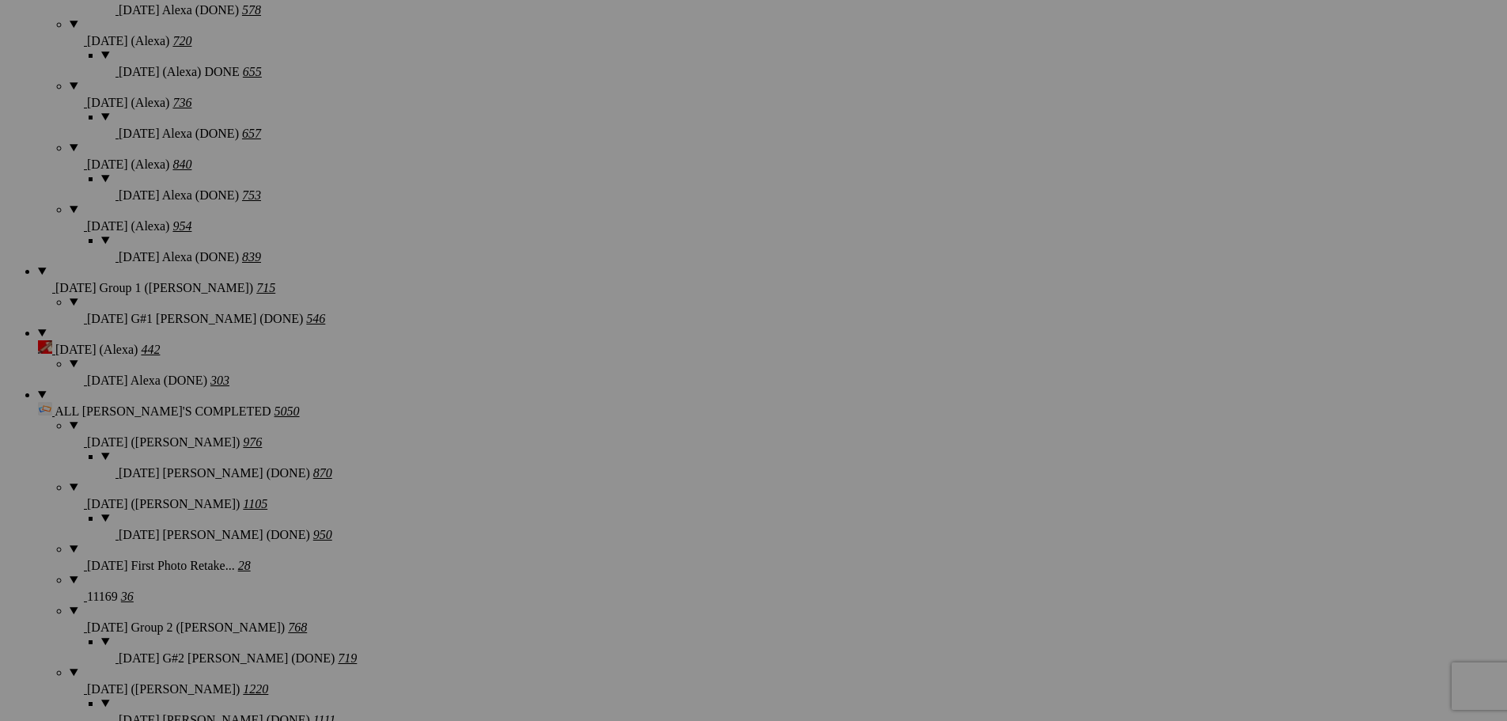
type textarea "<!-- [DOMAIN_NAME] image hosting. HTML Bulk Share code Starts Here --> <div sty…"
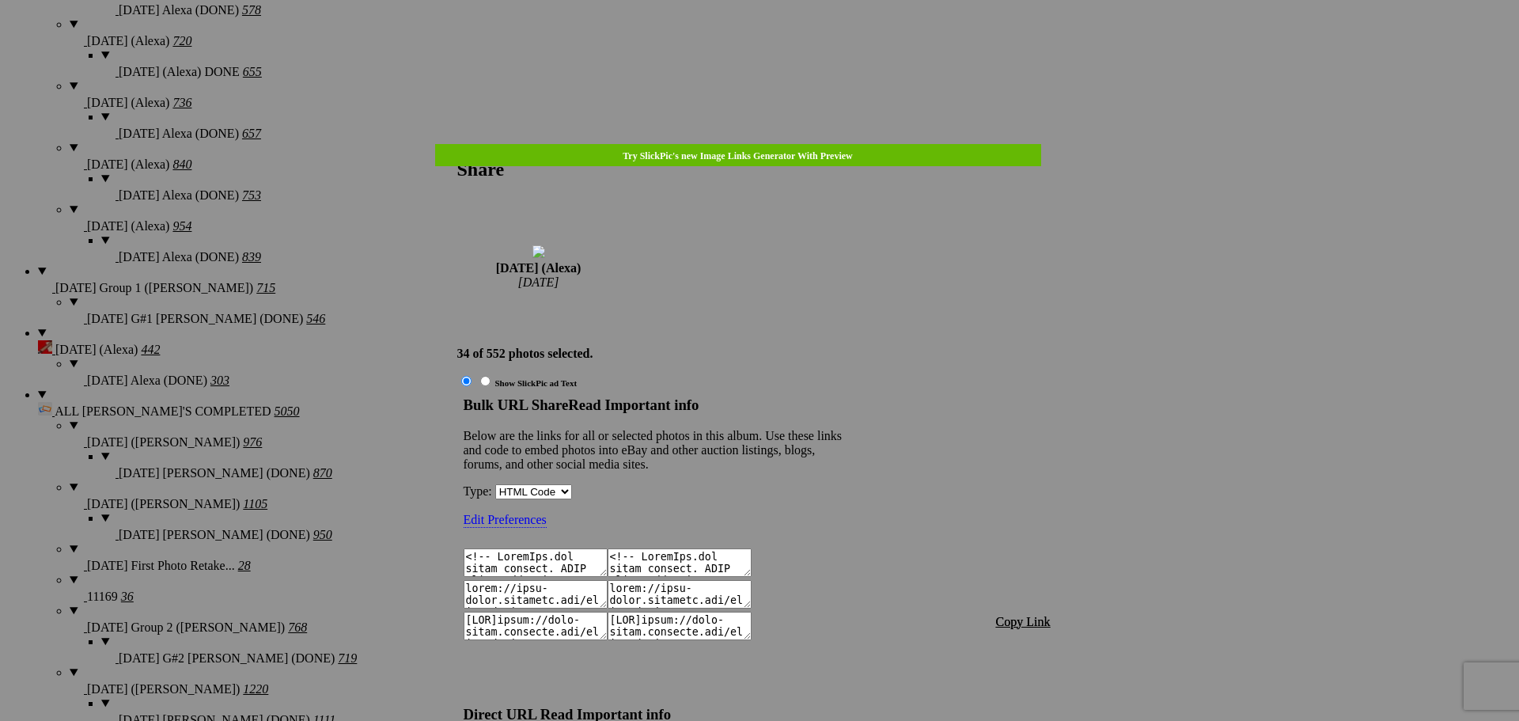
click at [1039, 615] on span "Copy Link" at bounding box center [1023, 621] width 55 height 13
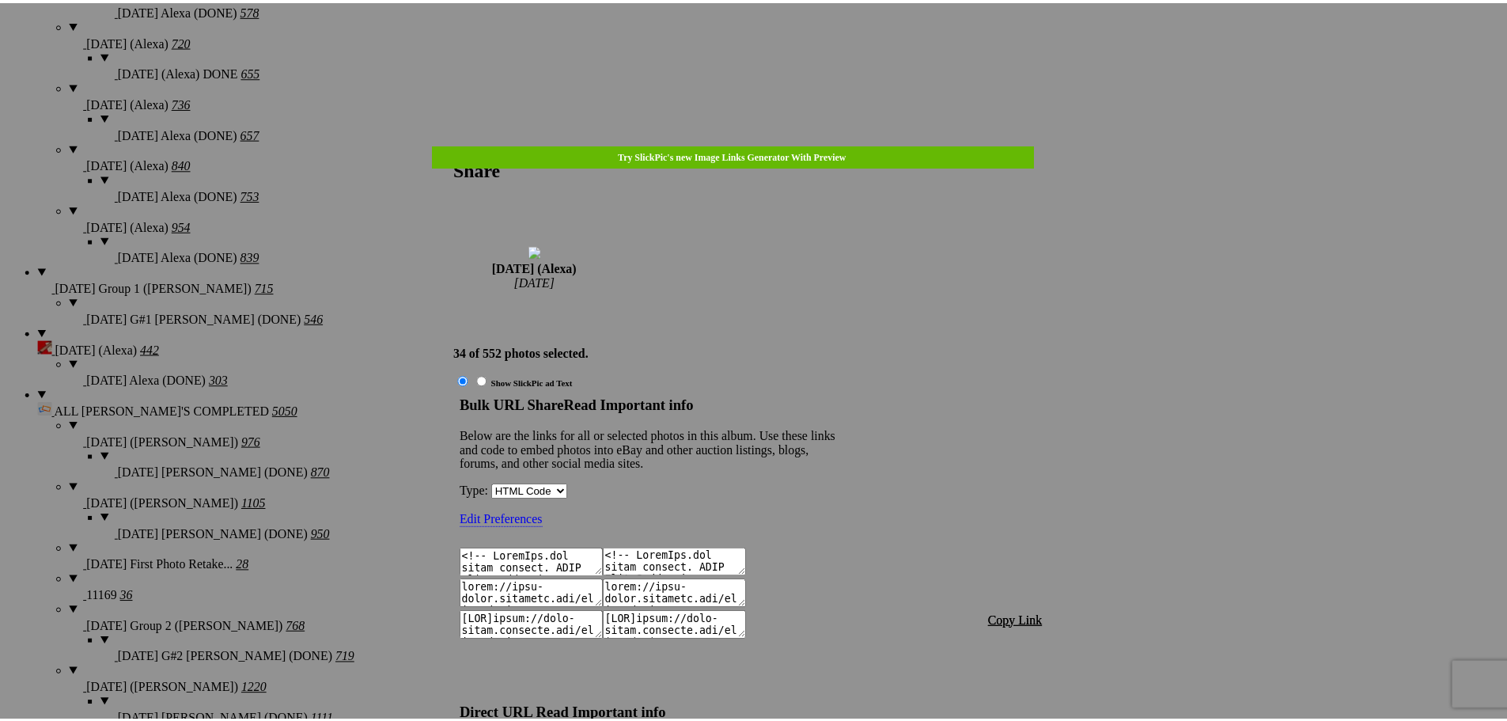
scroll to position [1721, 0]
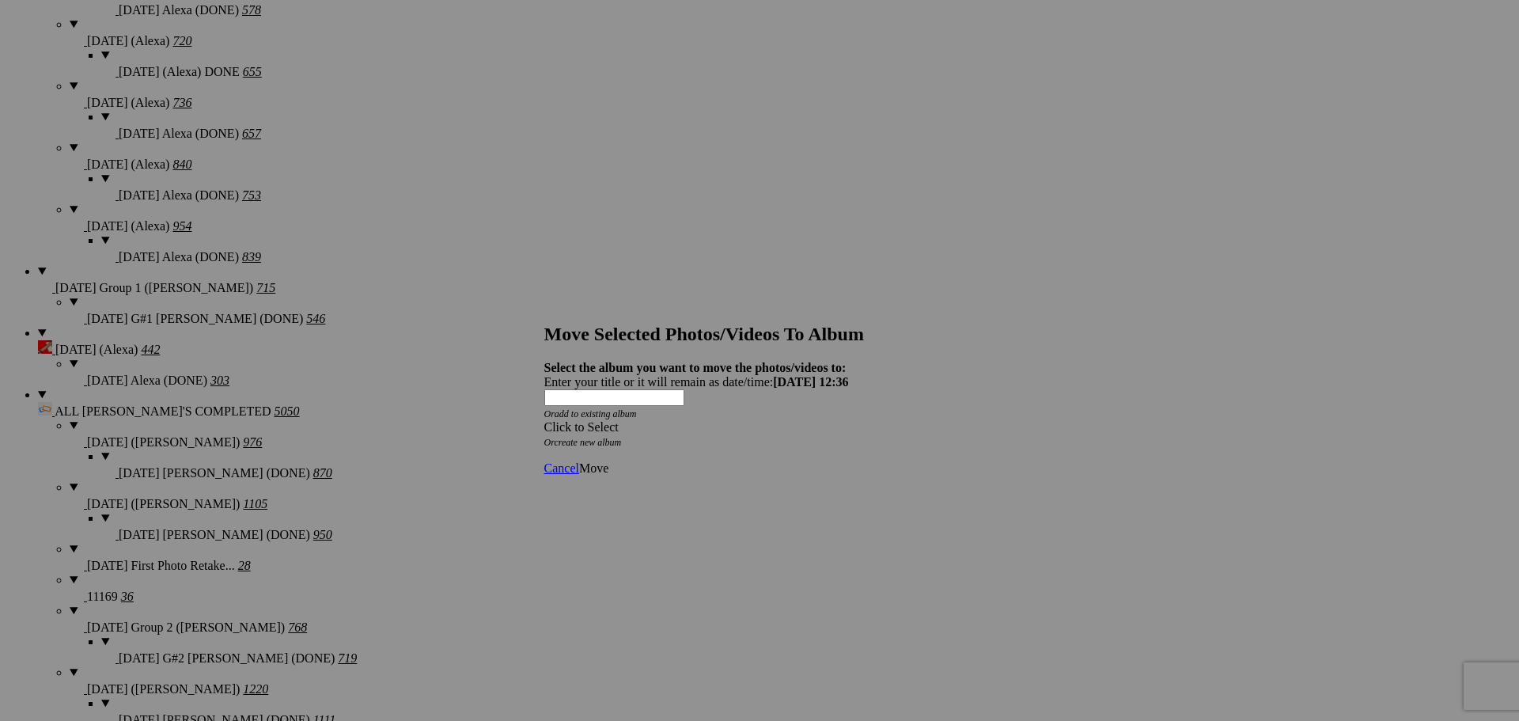
click at [724, 420] on div "Click to Select" at bounding box center [753, 427] width 419 height 14
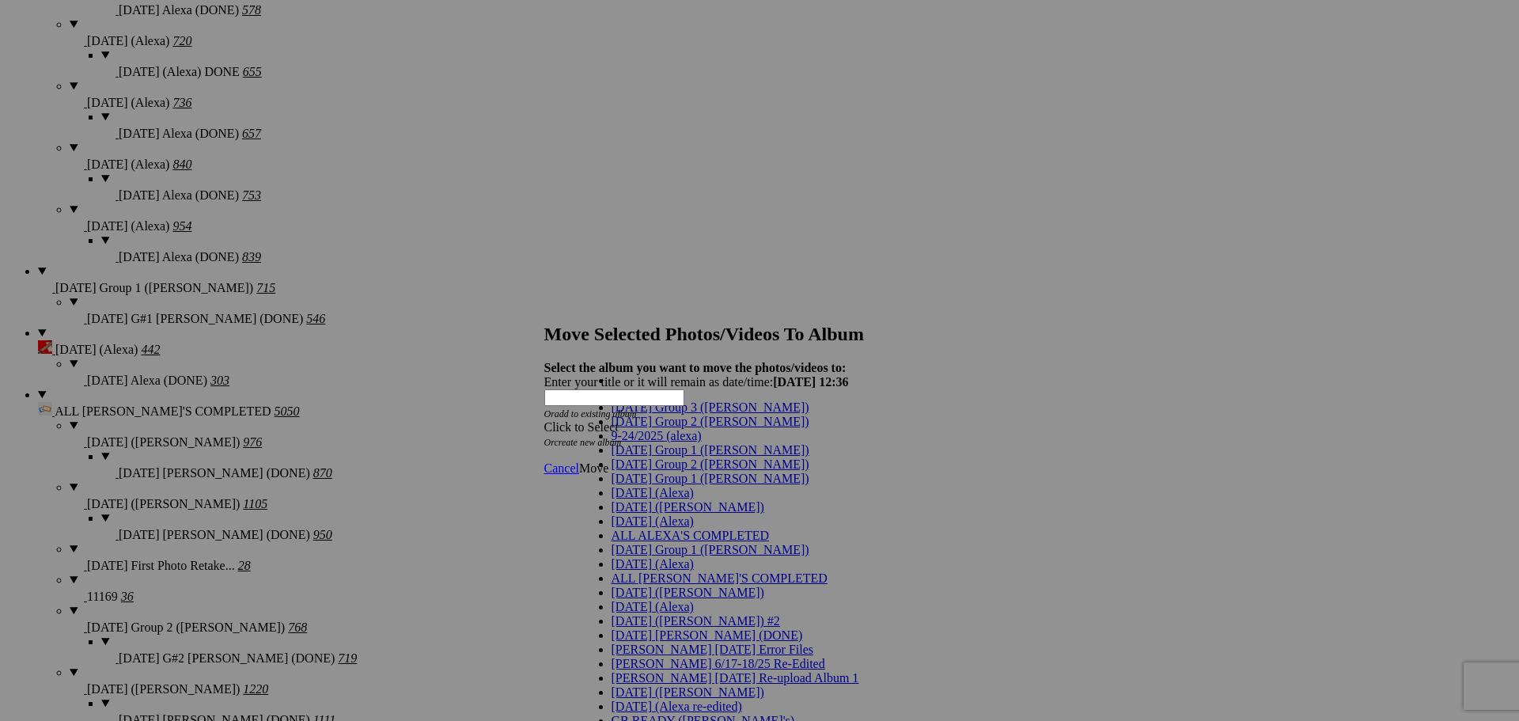
click at [632, 499] on span "[DATE] (Alexa)" at bounding box center [652, 492] width 82 height 13
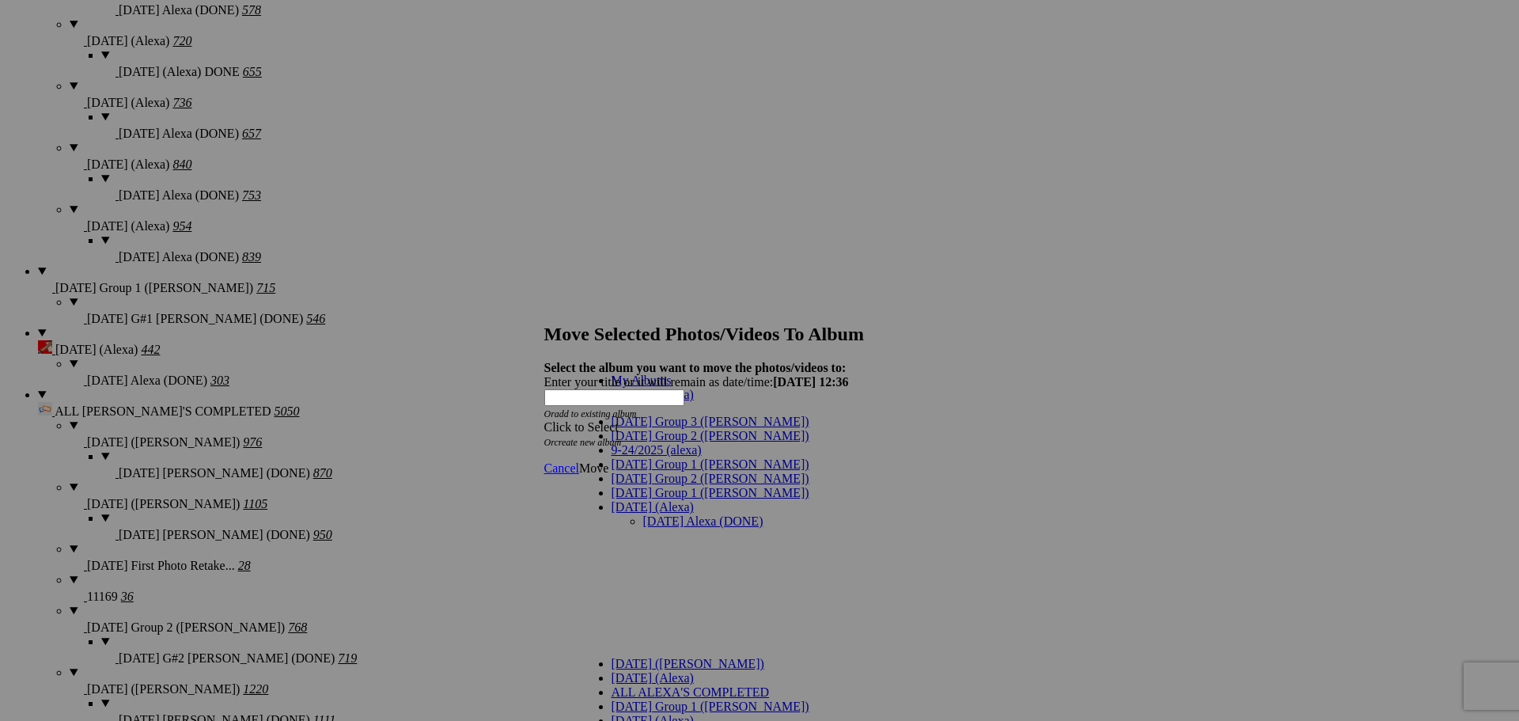
click at [643, 514] on link "[DATE] Alexa (DONE)" at bounding box center [703, 520] width 120 height 13
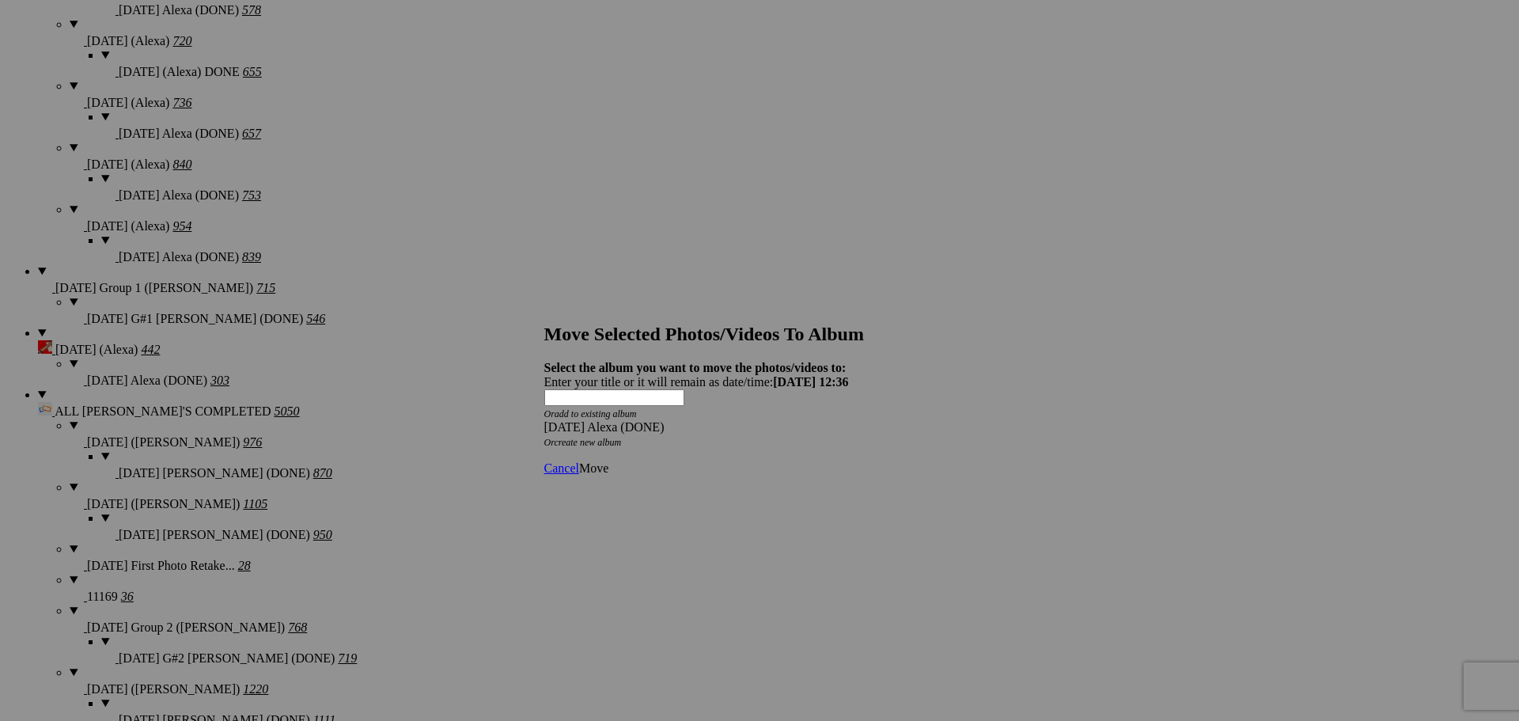
click at [608, 461] on span "Move" at bounding box center [593, 467] width 29 height 13
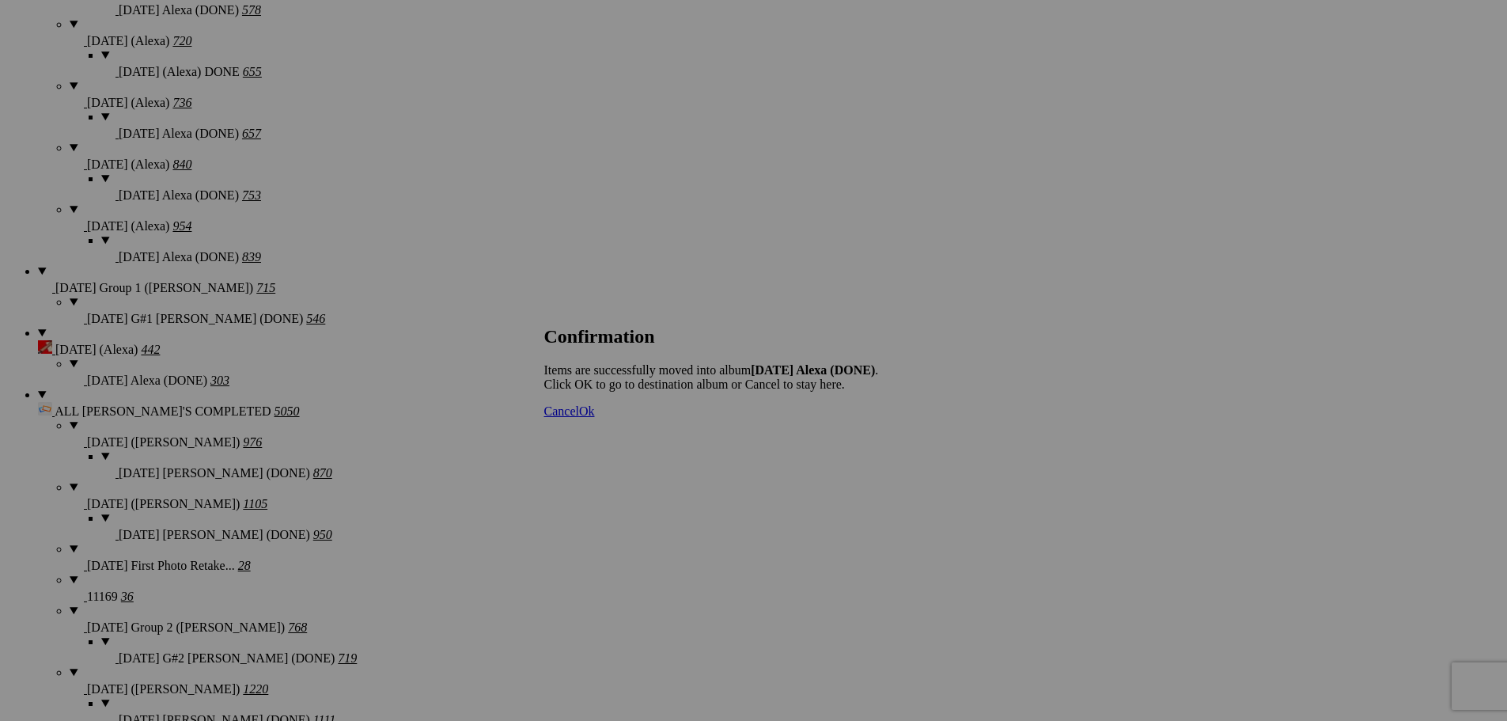
click at [579, 418] on span "Cancel" at bounding box center [561, 410] width 35 height 13
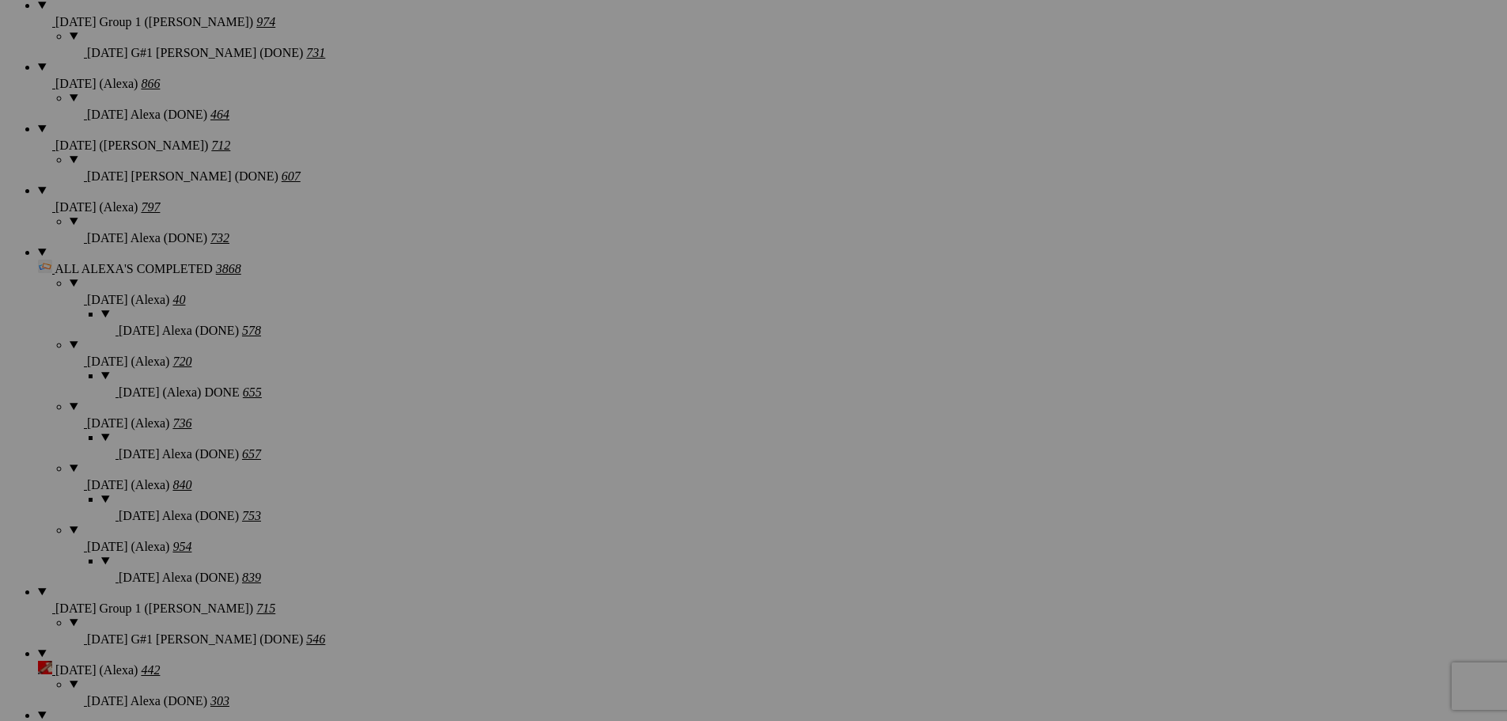
scroll to position [1438, 0]
